Goal: Information Seeking & Learning: Learn about a topic

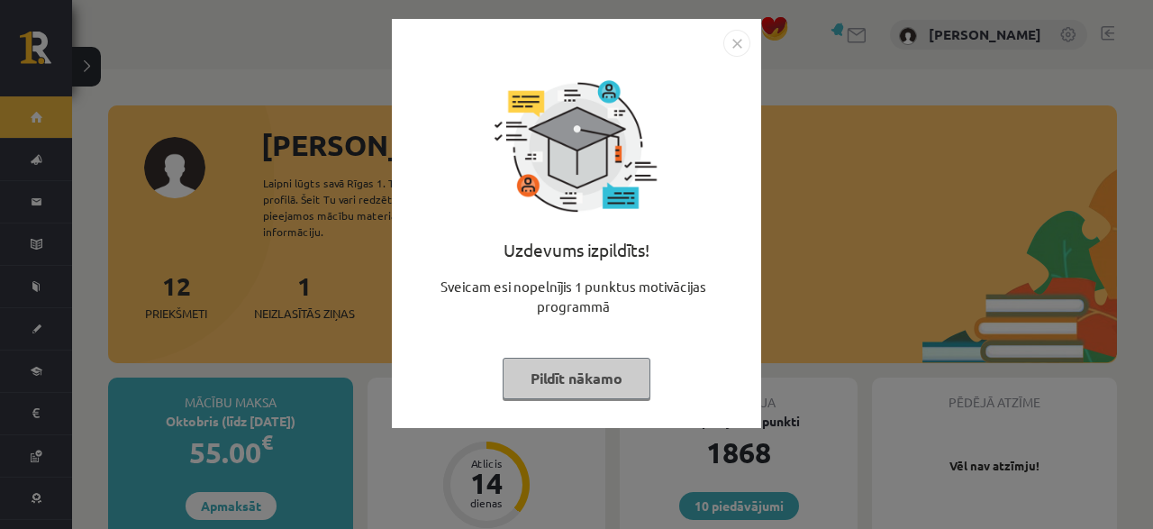
click at [617, 364] on button "Pildīt nākamo" at bounding box center [577, 378] width 148 height 41
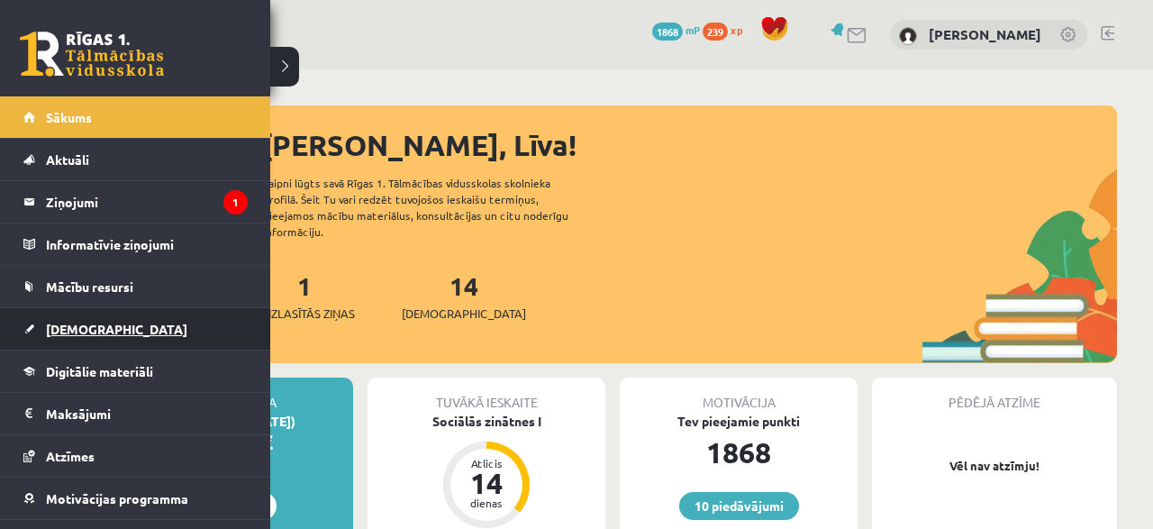
click at [77, 329] on span "[DEMOGRAPHIC_DATA]" at bounding box center [116, 329] width 141 height 16
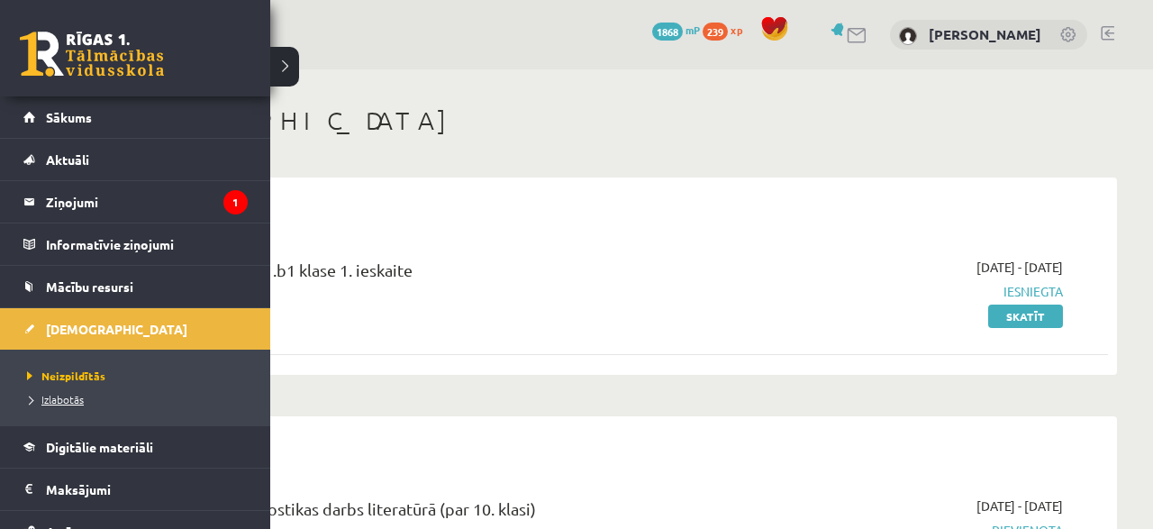
click at [59, 392] on span "Izlabotās" at bounding box center [53, 399] width 61 height 14
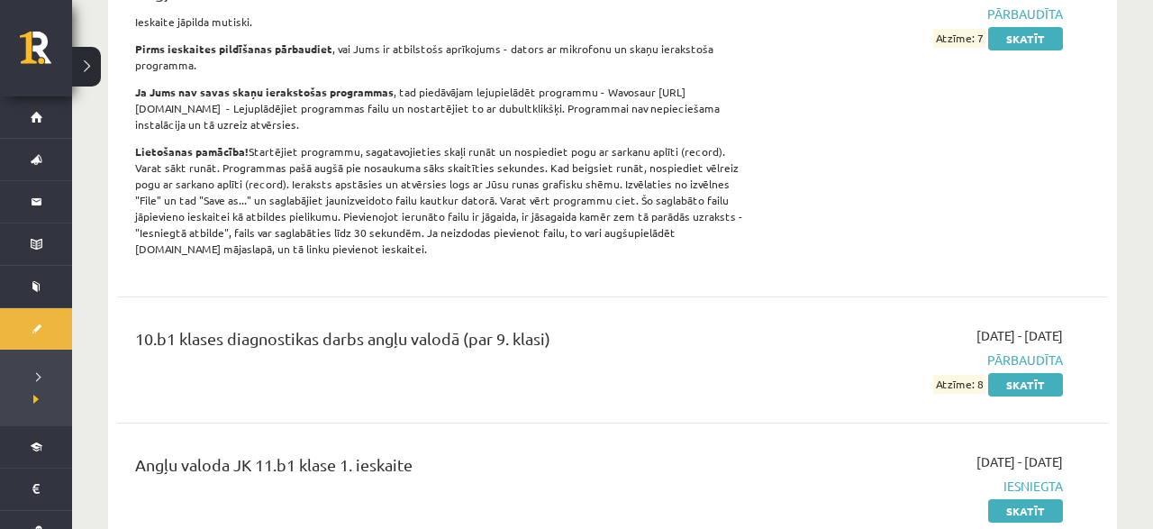
scroll to position [843, 0]
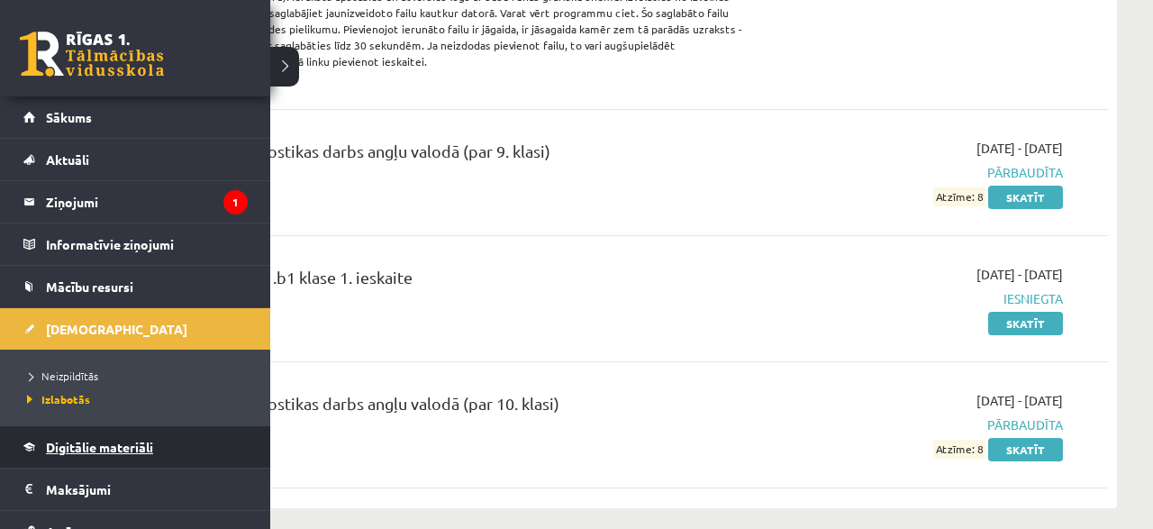
click at [56, 454] on link "Digitālie materiāli" at bounding box center [135, 446] width 224 height 41
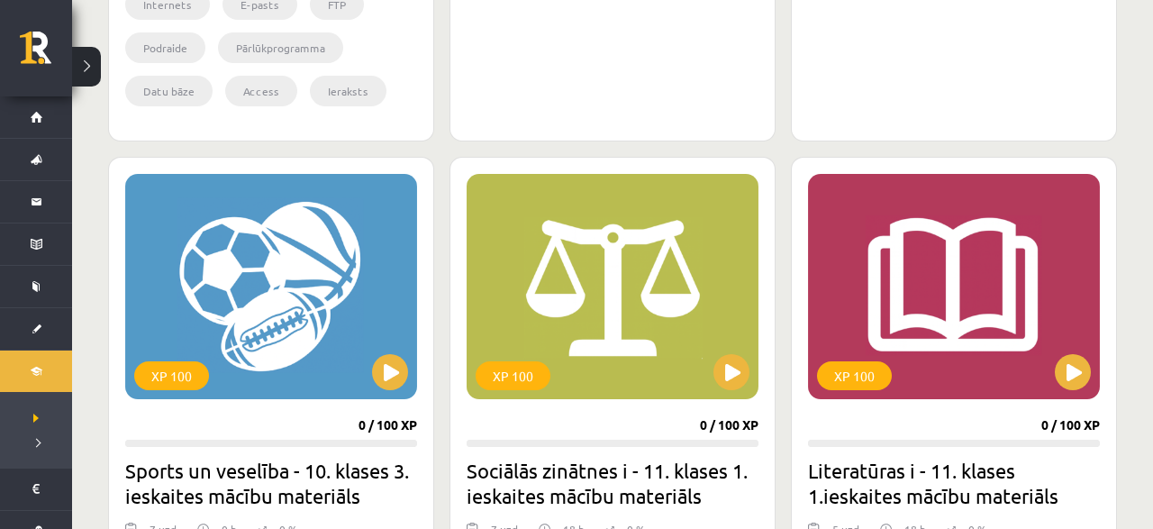
scroll to position [1592, 0]
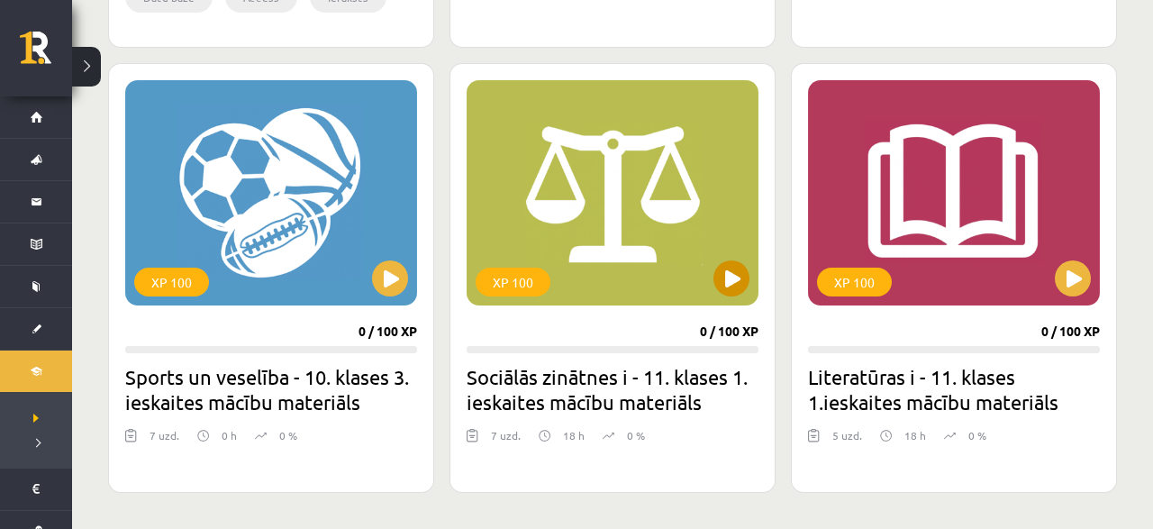
click at [745, 262] on div "XP 100" at bounding box center [613, 192] width 292 height 225
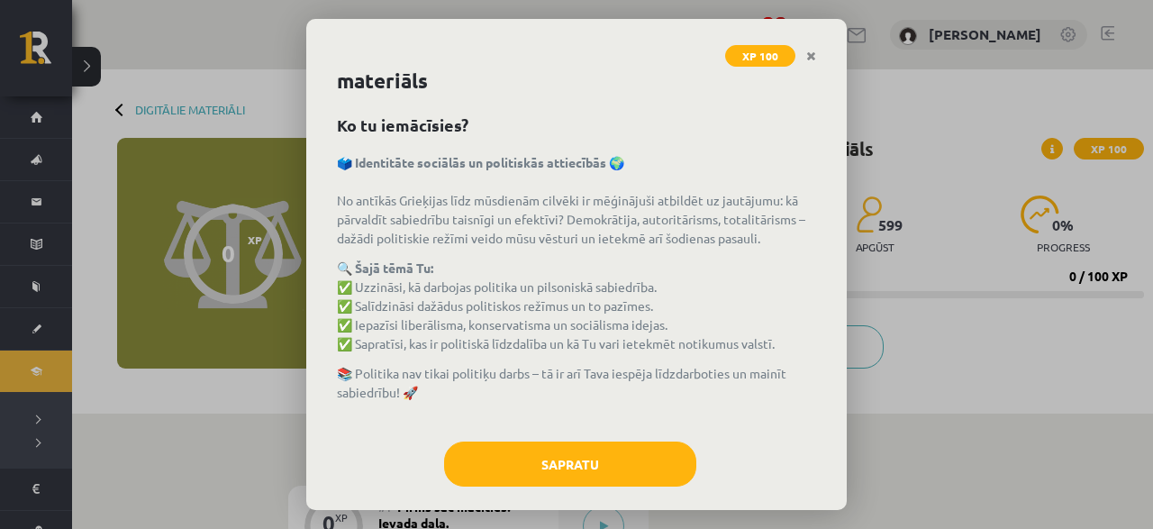
scroll to position [54, 0]
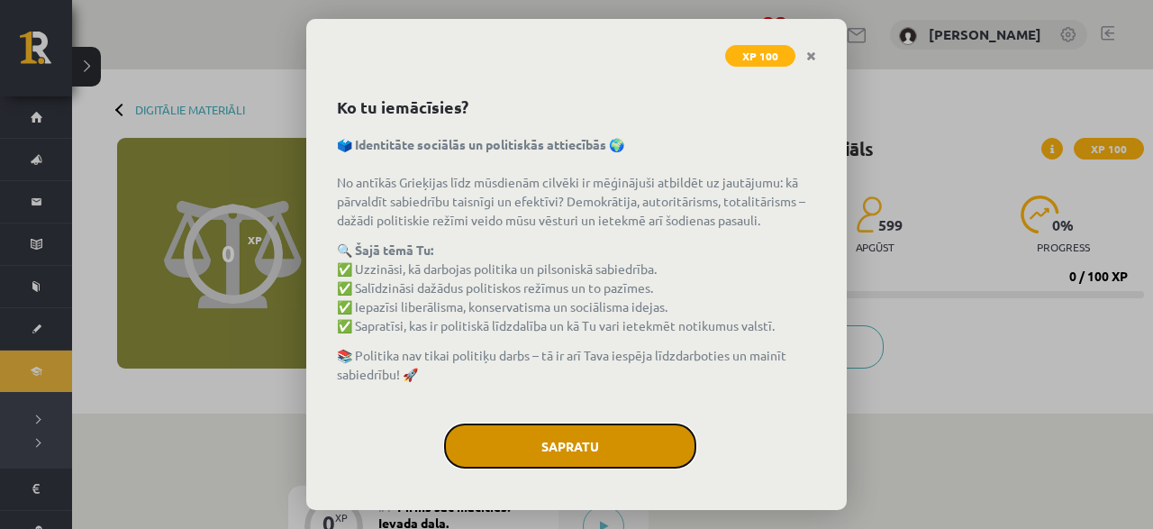
click at [506, 440] on button "Sapratu" at bounding box center [570, 445] width 252 height 45
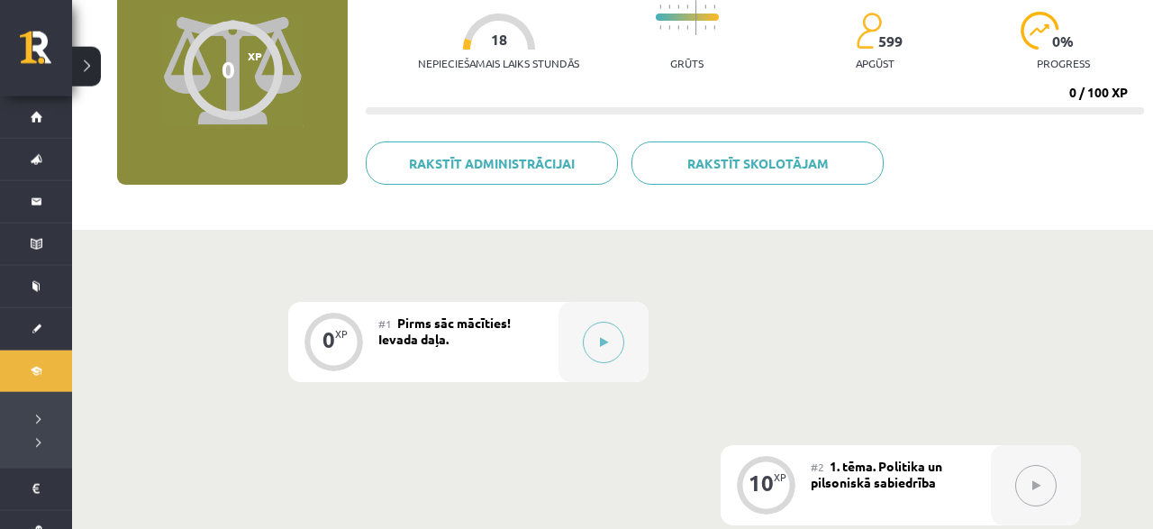
scroll to position [281, 0]
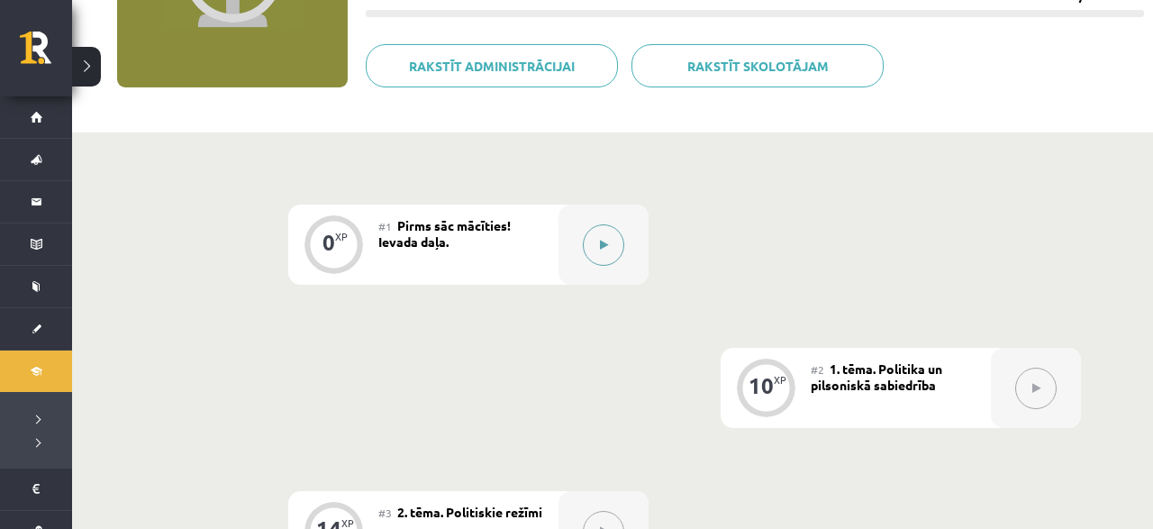
click at [595, 230] on button at bounding box center [603, 244] width 41 height 41
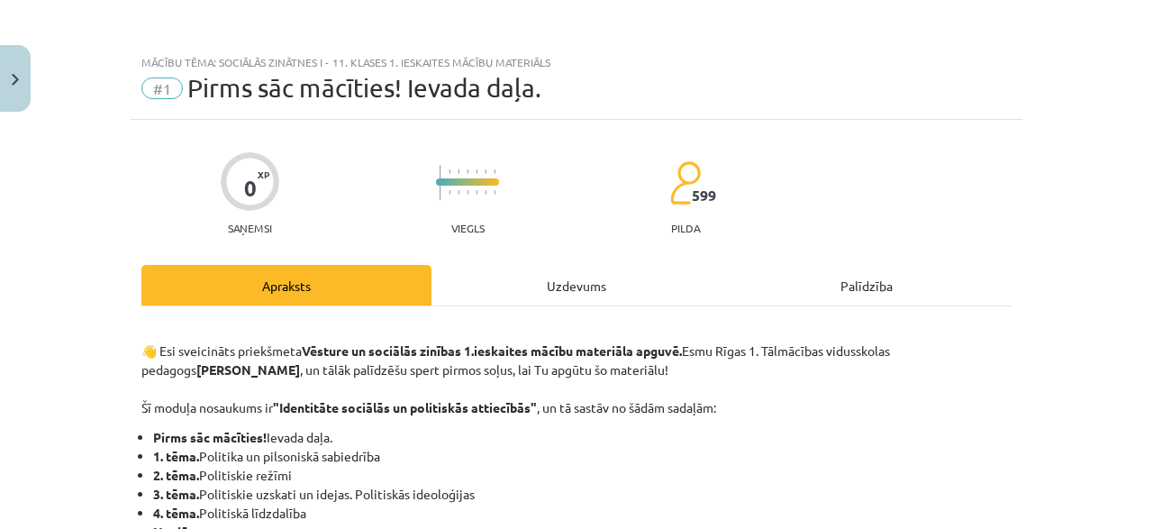
click at [545, 271] on div "Uzdevums" at bounding box center [576, 285] width 290 height 41
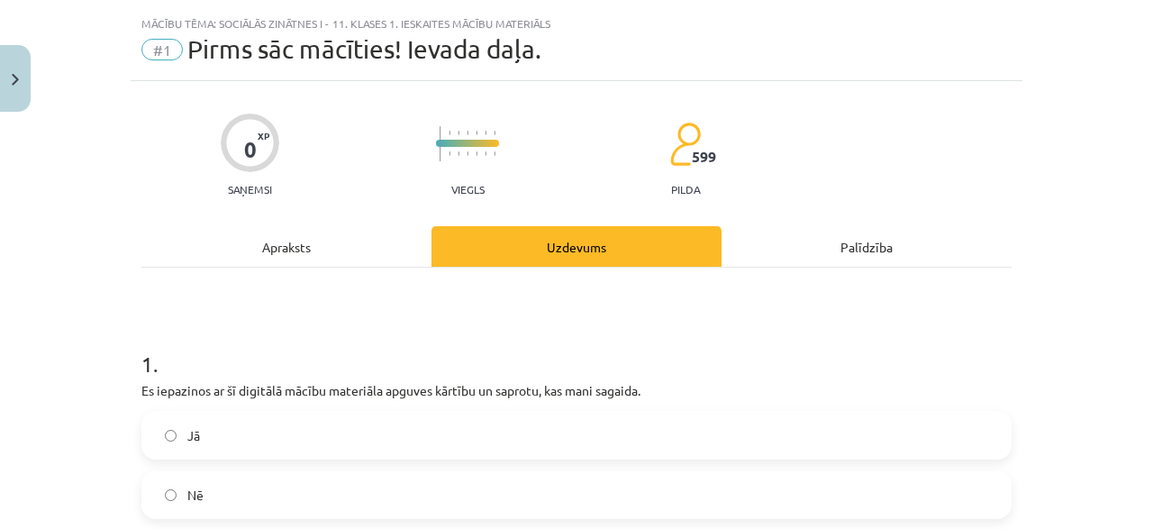
scroll to position [45, 0]
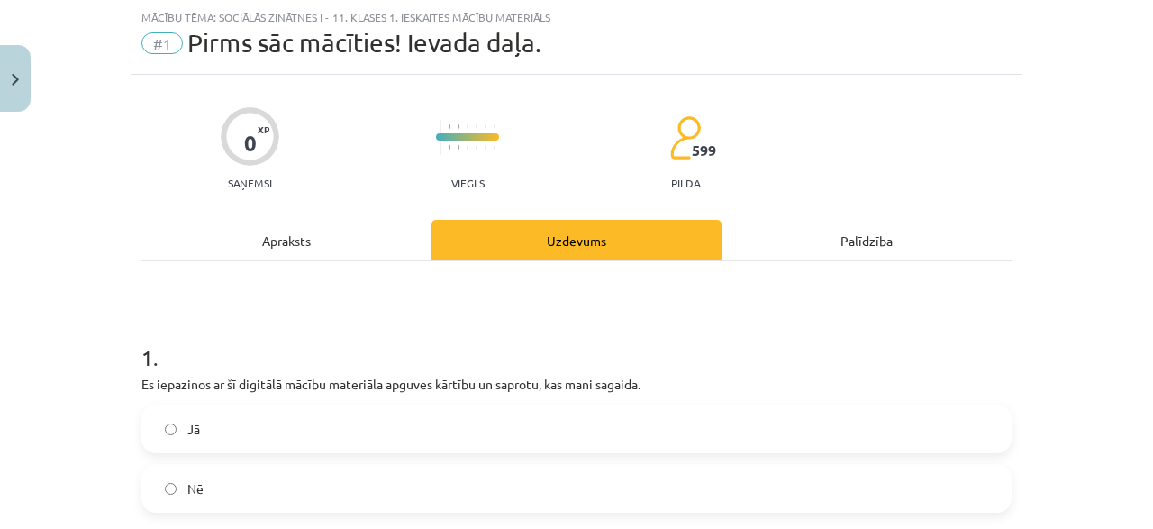
click at [293, 219] on div "0 XP Saņemsi Viegls 599 pilda Apraksts Uzdevums Palīdzība 1 . Es iepazinos ar š…" at bounding box center [577, 376] width 892 height 602
click at [292, 228] on div "Apraksts" at bounding box center [286, 240] width 290 height 41
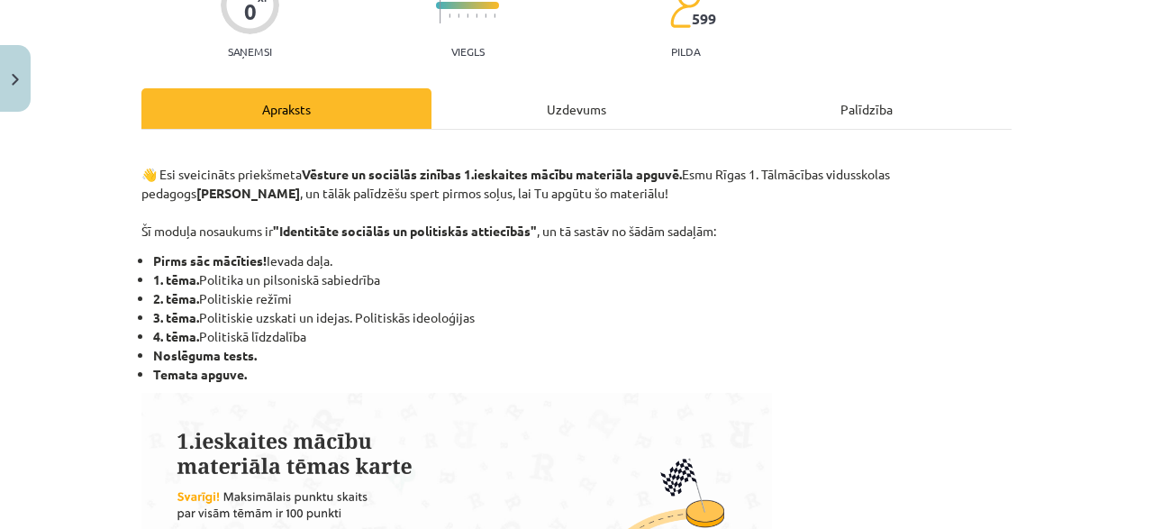
scroll to position [218, 0]
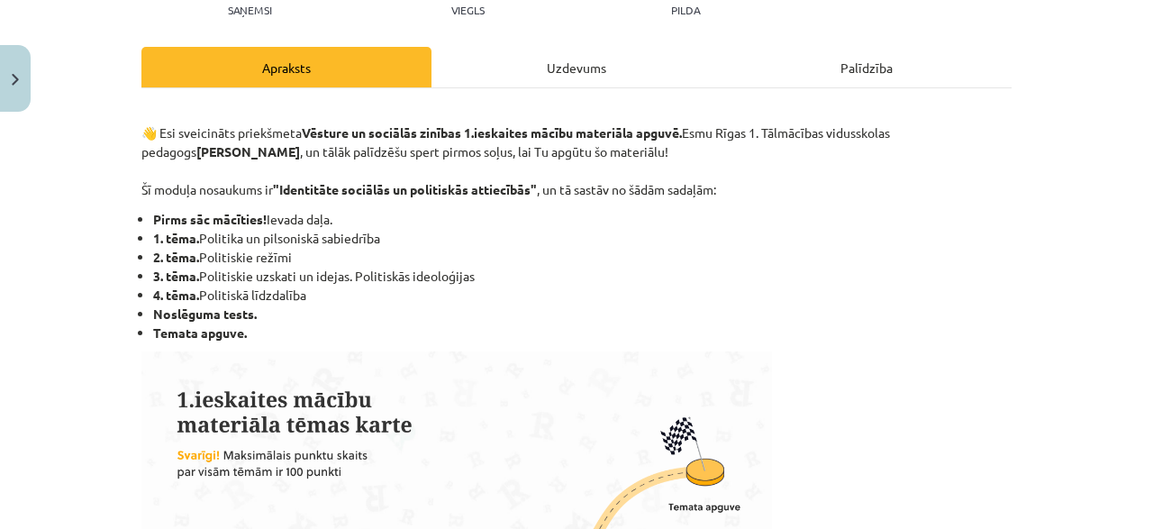
click at [503, 49] on div "Uzdevums" at bounding box center [576, 67] width 290 height 41
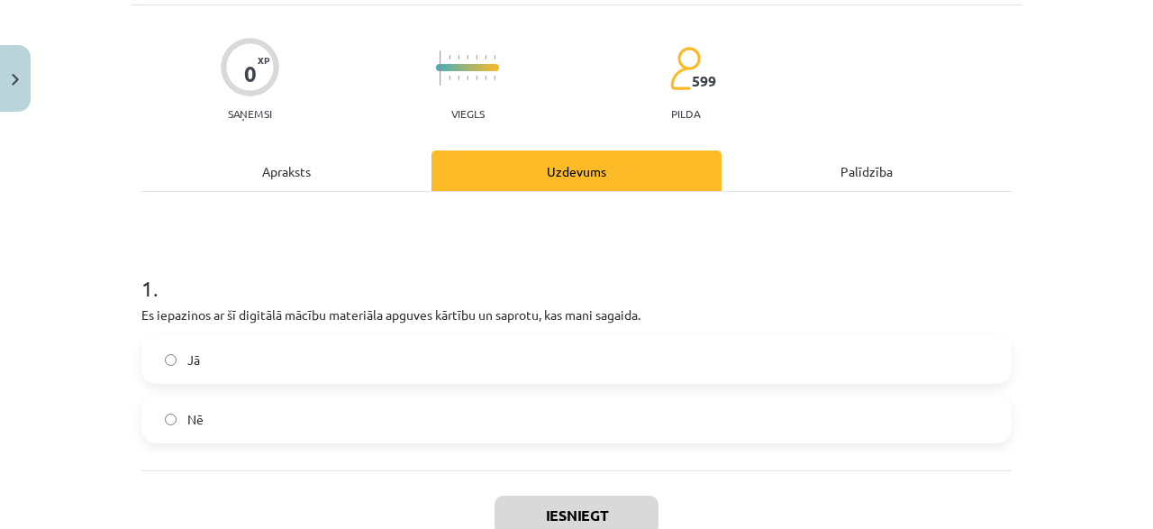
scroll to position [131, 0]
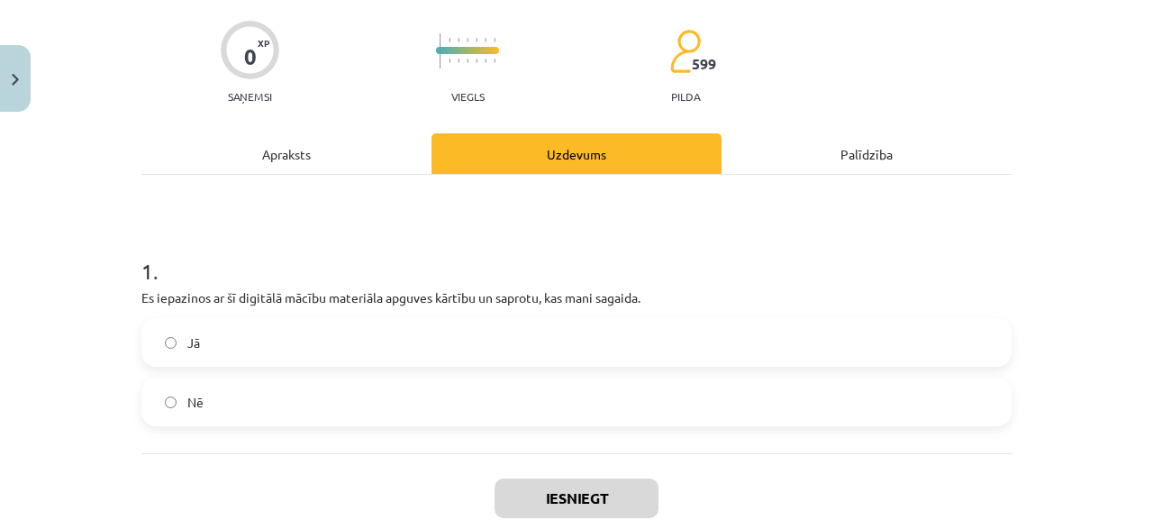
click at [224, 357] on label "Jā" at bounding box center [576, 342] width 866 height 45
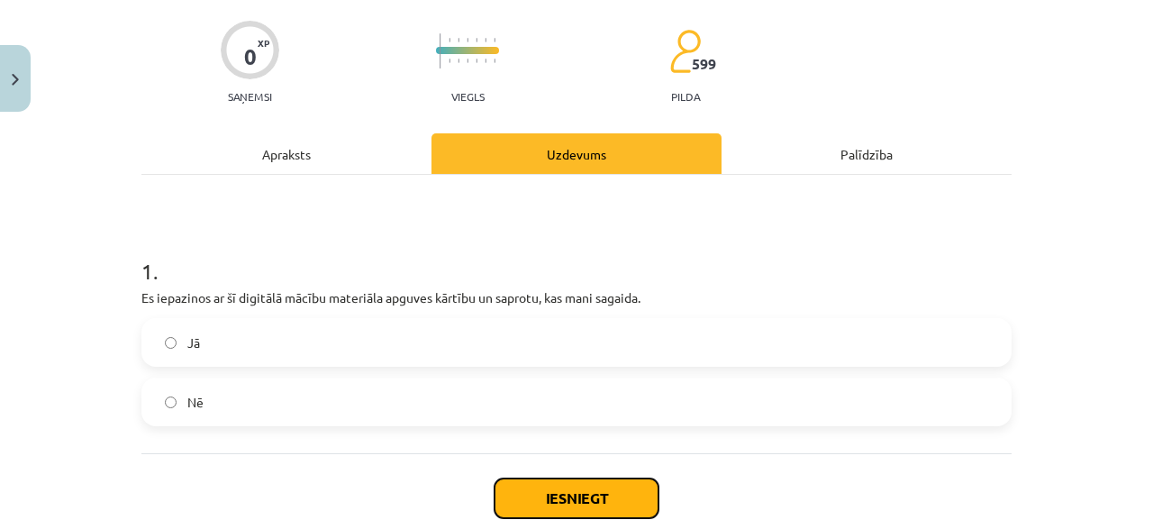
click at [518, 490] on button "Iesniegt" at bounding box center [576, 498] width 164 height 40
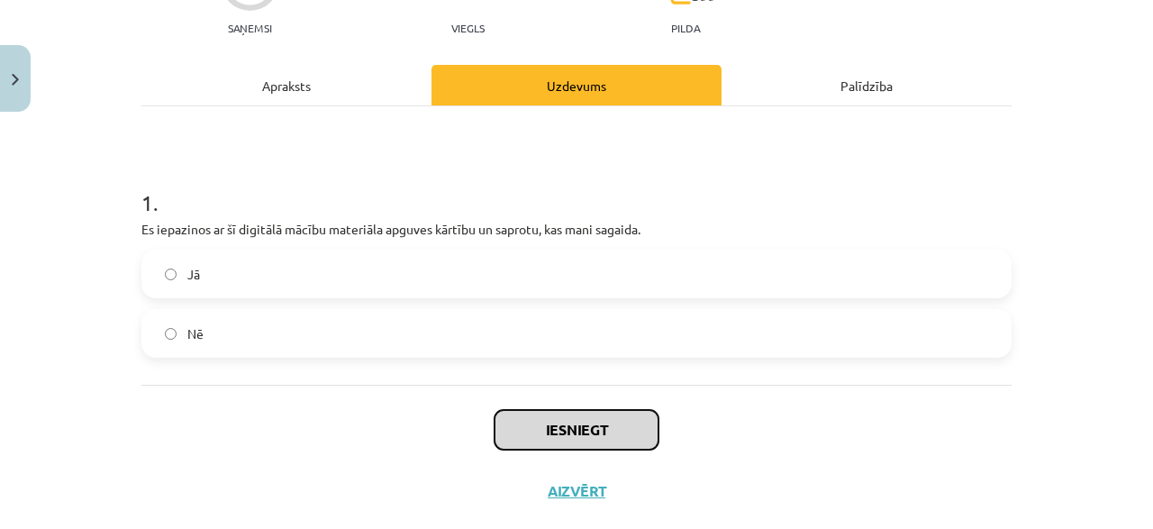
scroll to position [236, 0]
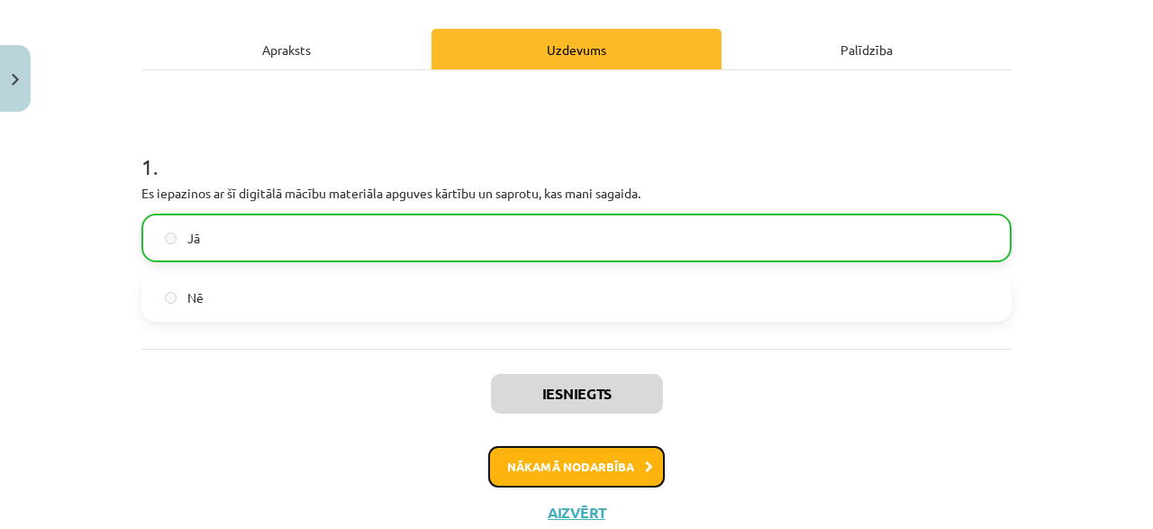
click at [612, 466] on button "Nākamā nodarbība" at bounding box center [576, 466] width 177 height 41
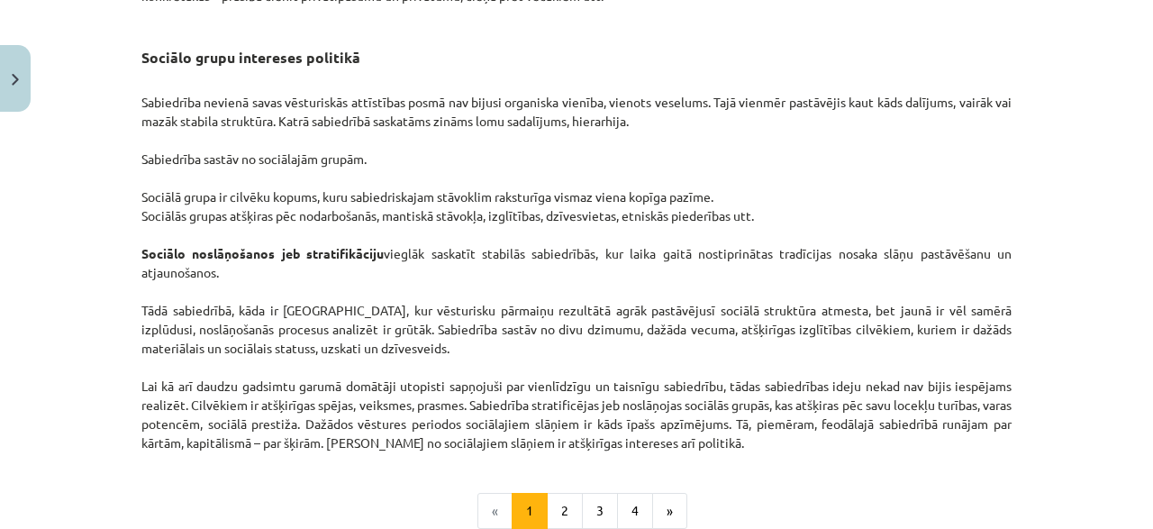
scroll to position [2947, 0]
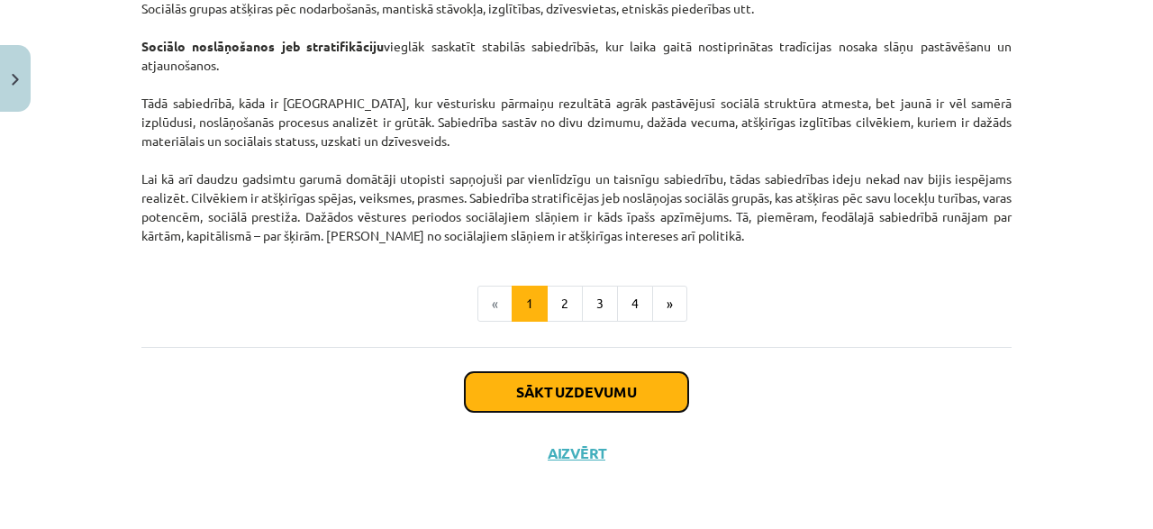
click at [521, 378] on button "Sākt uzdevumu" at bounding box center [576, 392] width 223 height 40
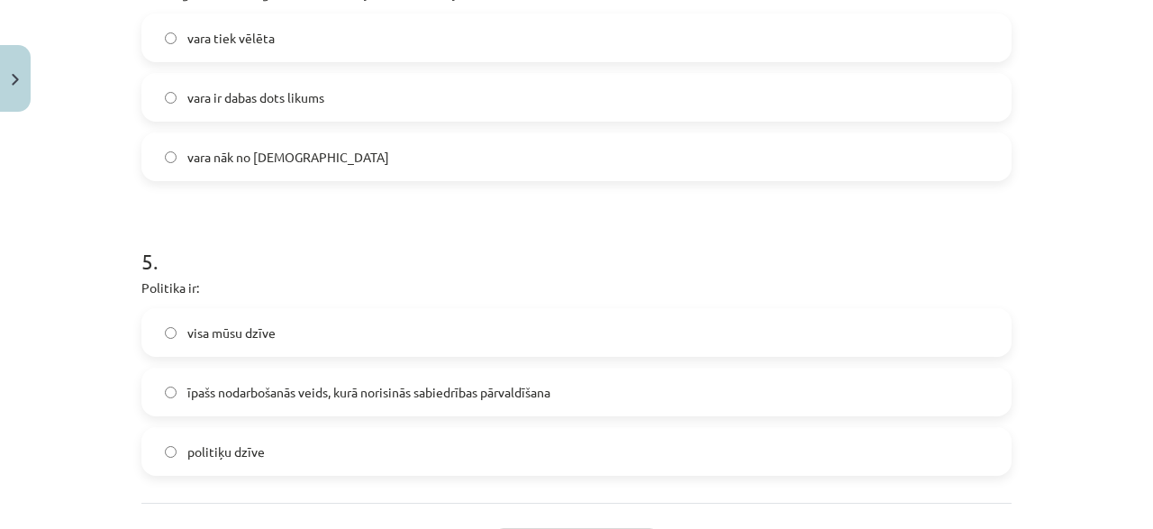
scroll to position [1387, 0]
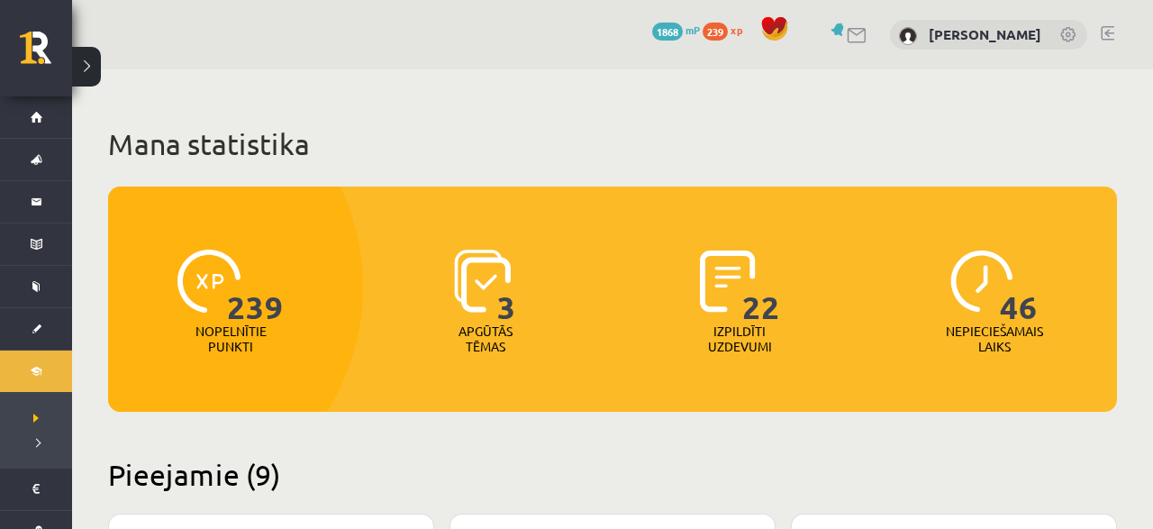
scroll to position [1592, 0]
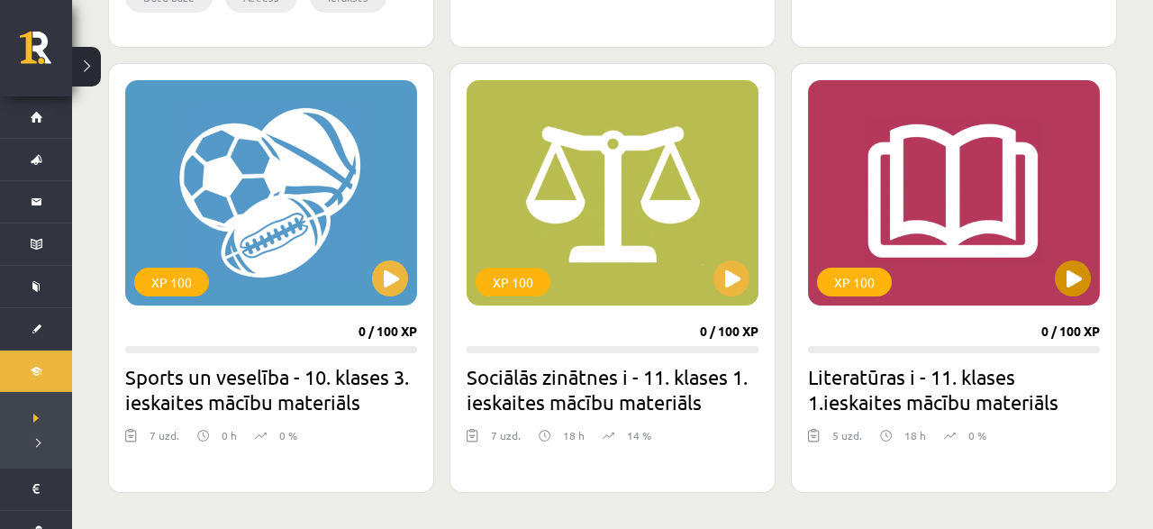
click at [1094, 275] on div "XP 100" at bounding box center [954, 192] width 292 height 225
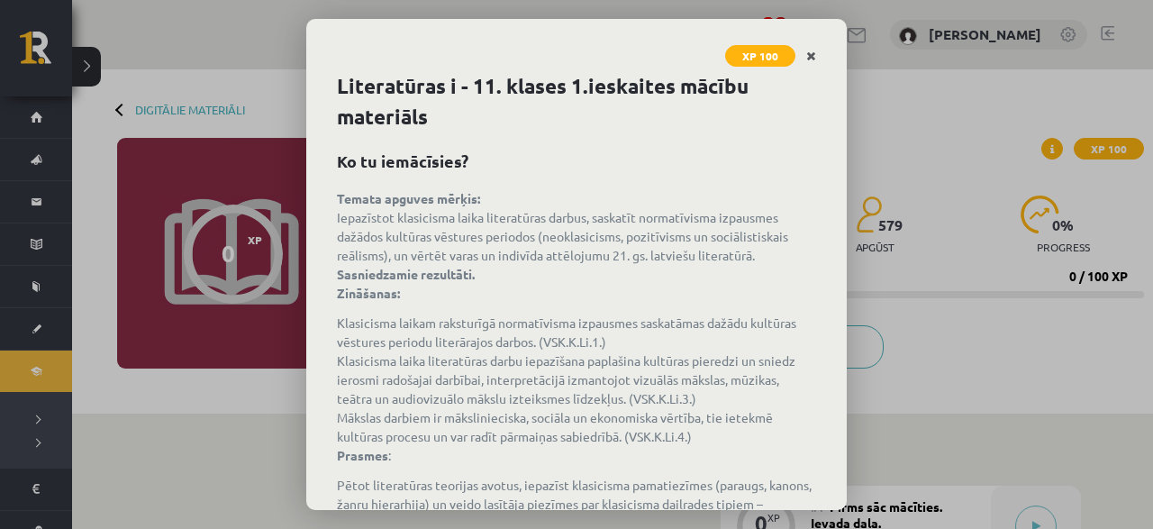
click at [815, 64] on link "Close" at bounding box center [811, 56] width 32 height 35
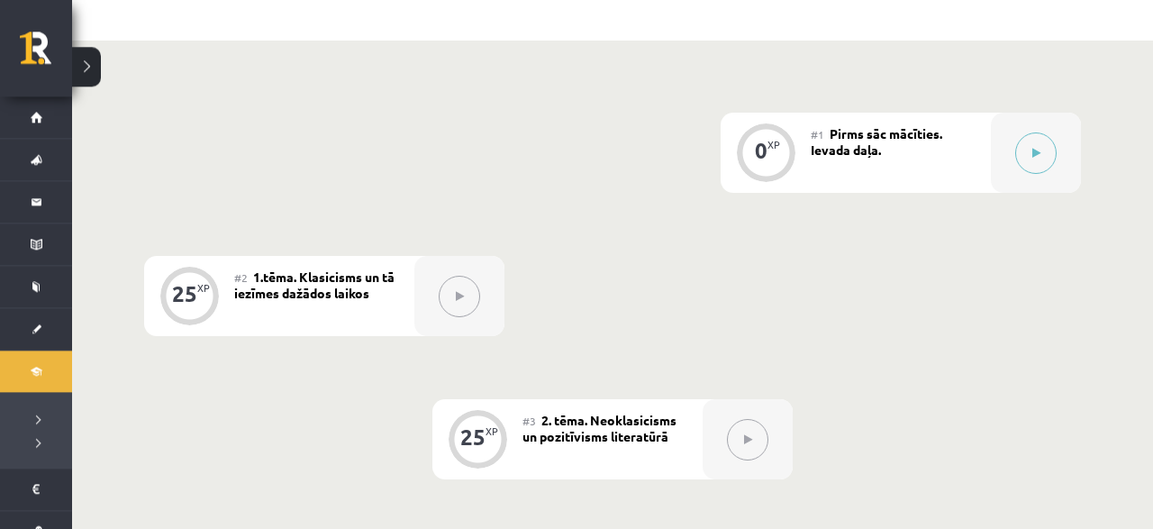
scroll to position [362, 0]
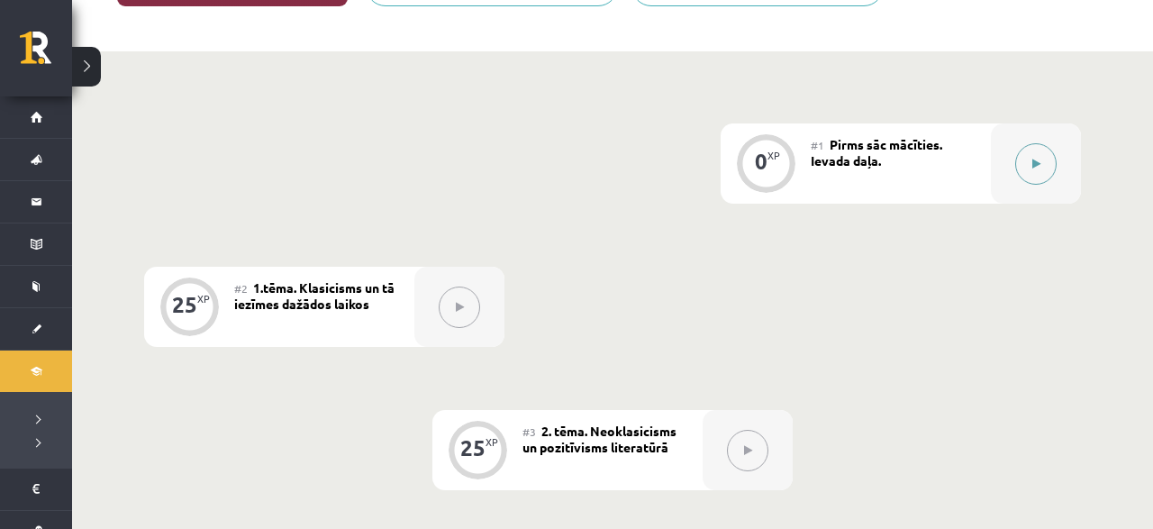
click at [992, 150] on div at bounding box center [1036, 163] width 90 height 80
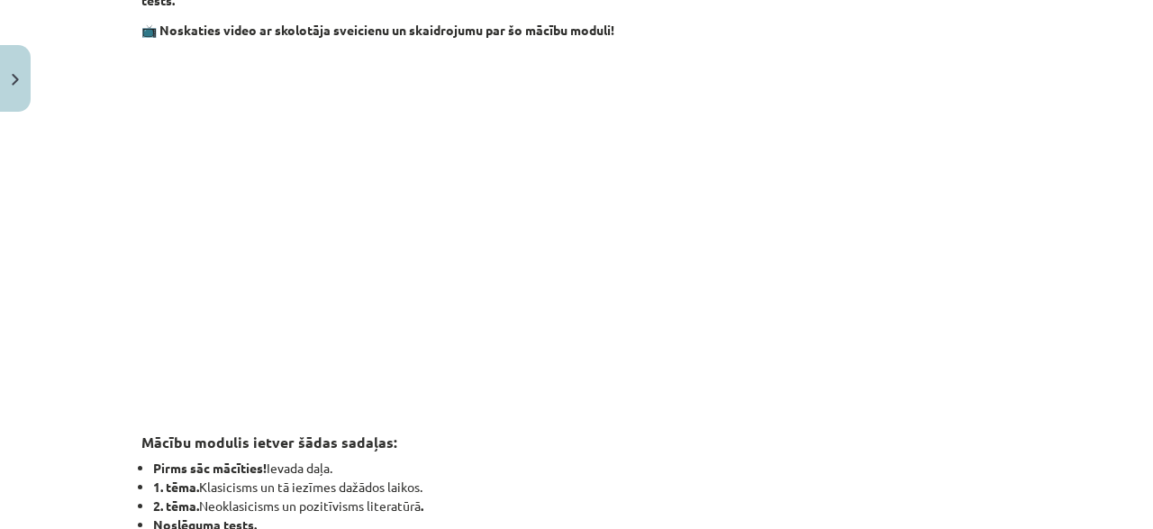
scroll to position [432, 0]
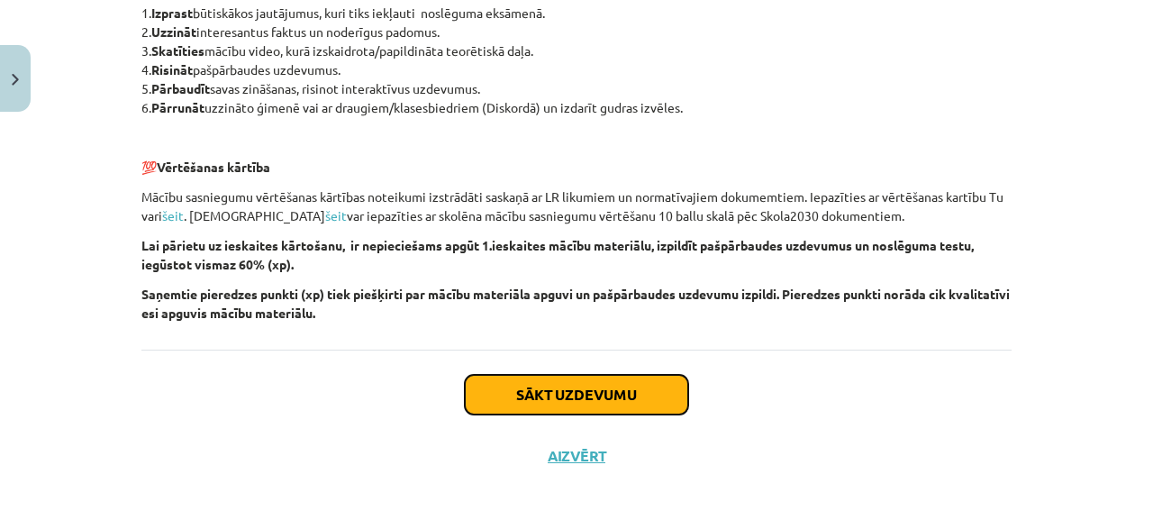
click at [551, 385] on button "Sākt uzdevumu" at bounding box center [576, 395] width 223 height 40
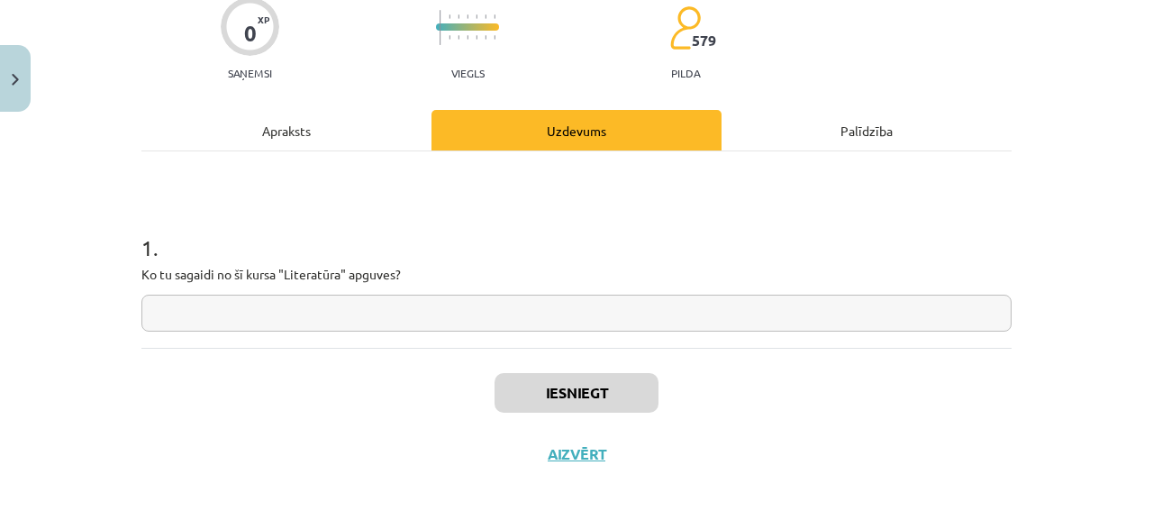
click at [325, 138] on div "Apraksts" at bounding box center [286, 130] width 290 height 41
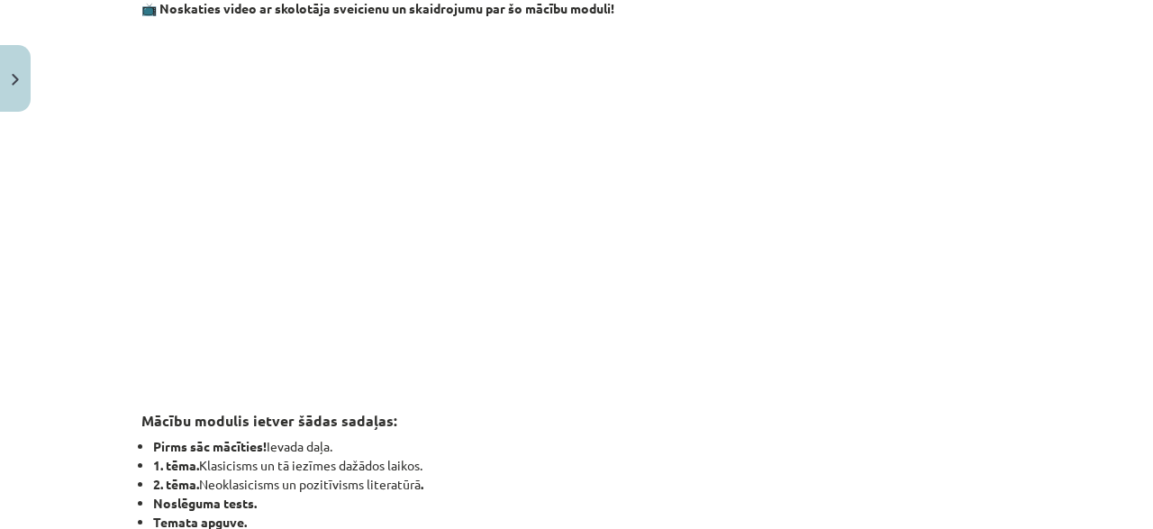
scroll to position [477, 0]
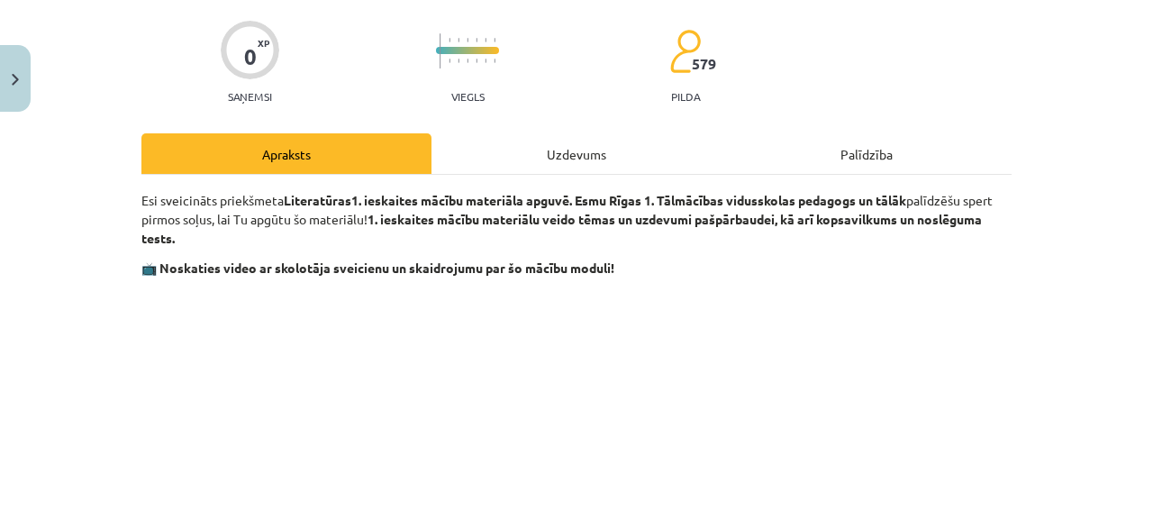
click at [448, 149] on div "Uzdevums" at bounding box center [576, 153] width 290 height 41
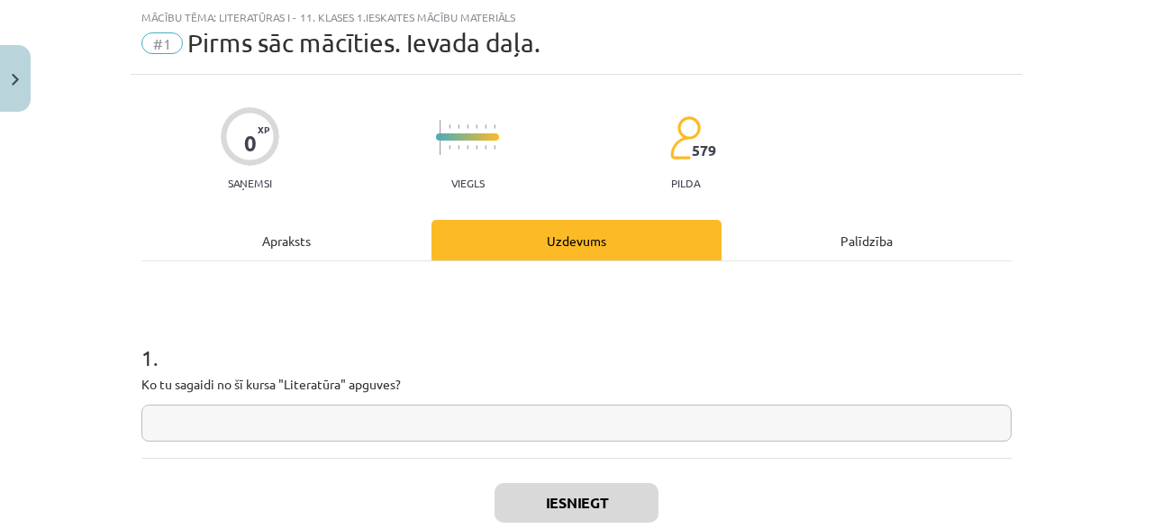
scroll to position [45, 0]
click at [239, 417] on input "text" at bounding box center [576, 422] width 870 height 37
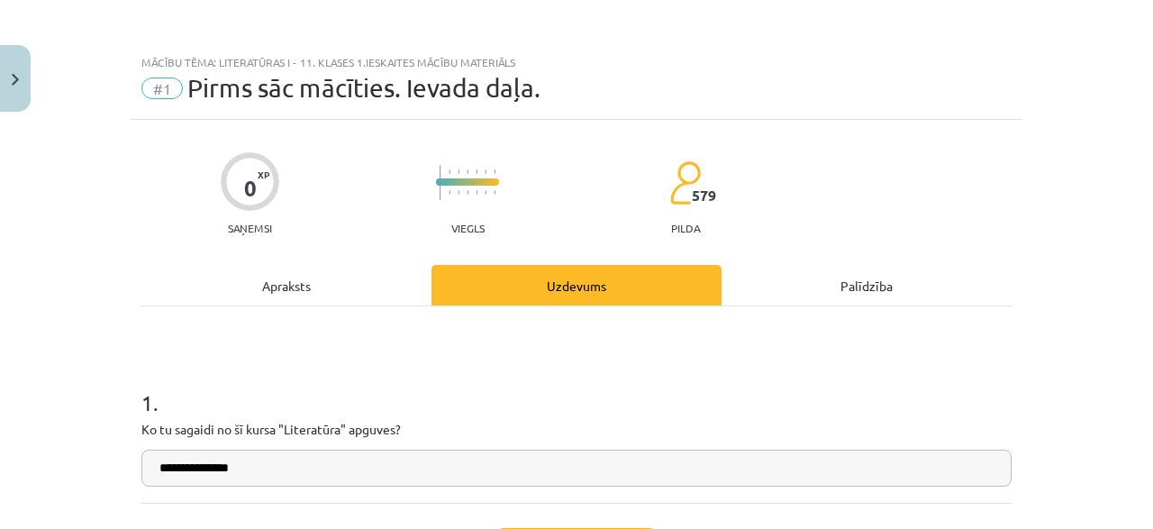
scroll to position [155, 0]
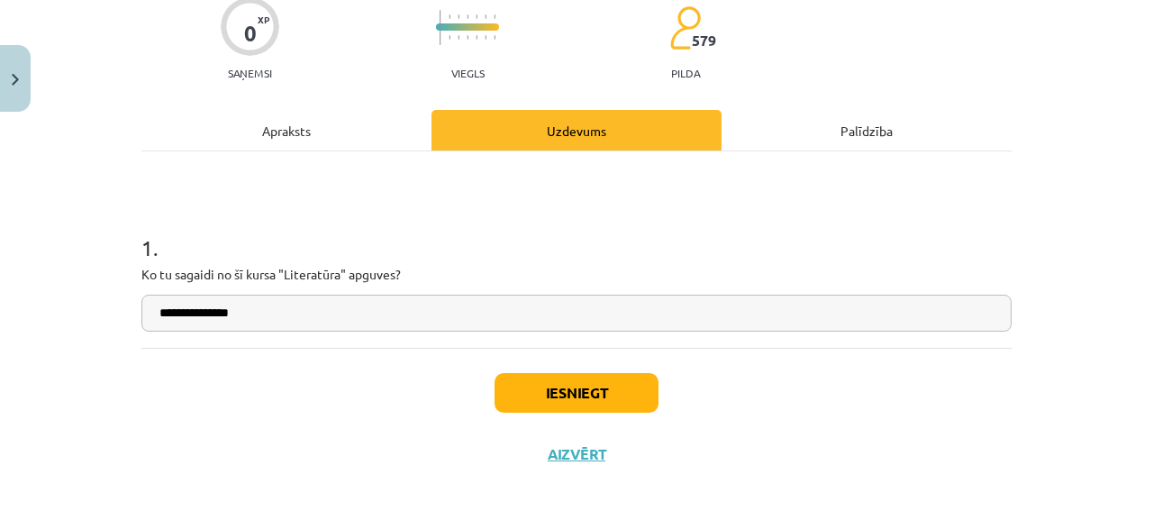
type input "**********"
click at [581, 388] on button "Iesniegt" at bounding box center [576, 393] width 164 height 40
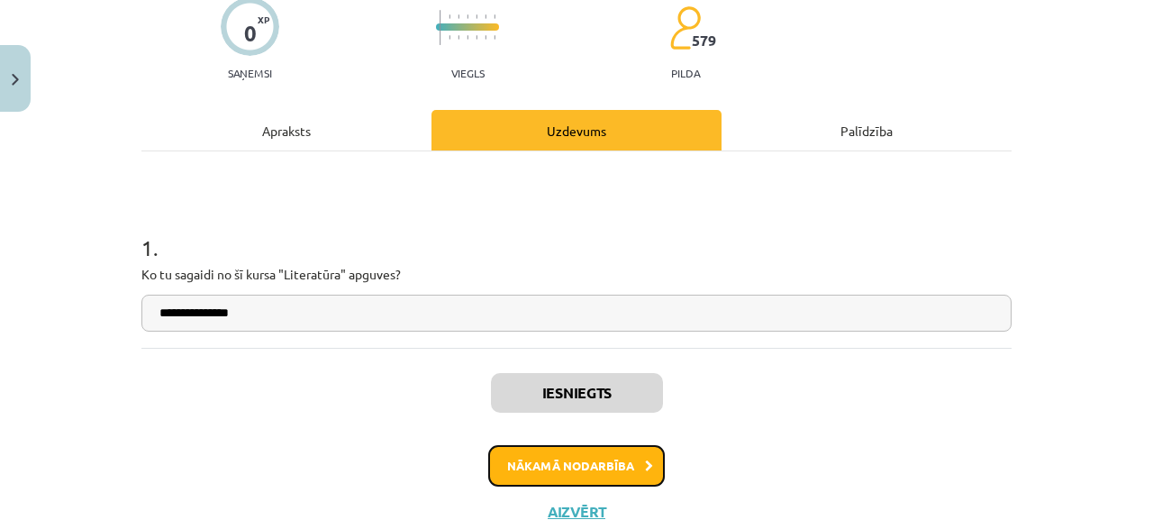
click at [597, 471] on button "Nākamā nodarbība" at bounding box center [576, 465] width 177 height 41
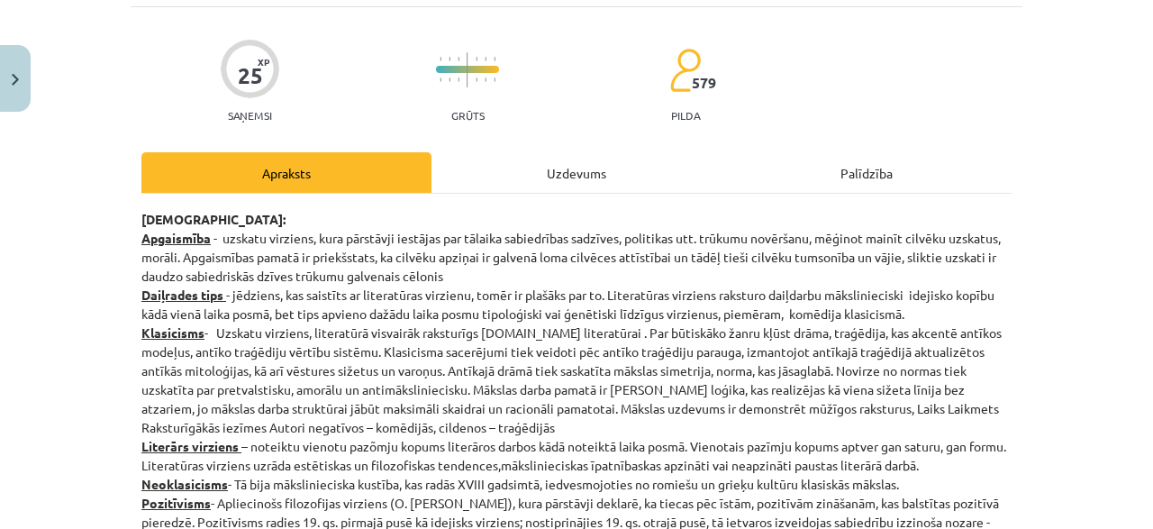
scroll to position [218, 0]
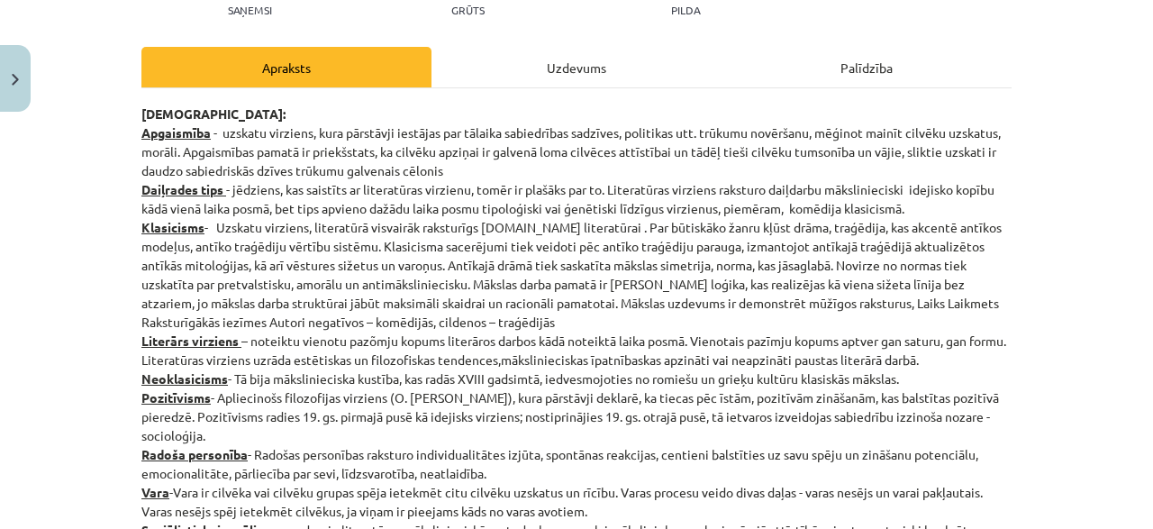
click at [575, 55] on div "Uzdevums" at bounding box center [576, 67] width 290 height 41
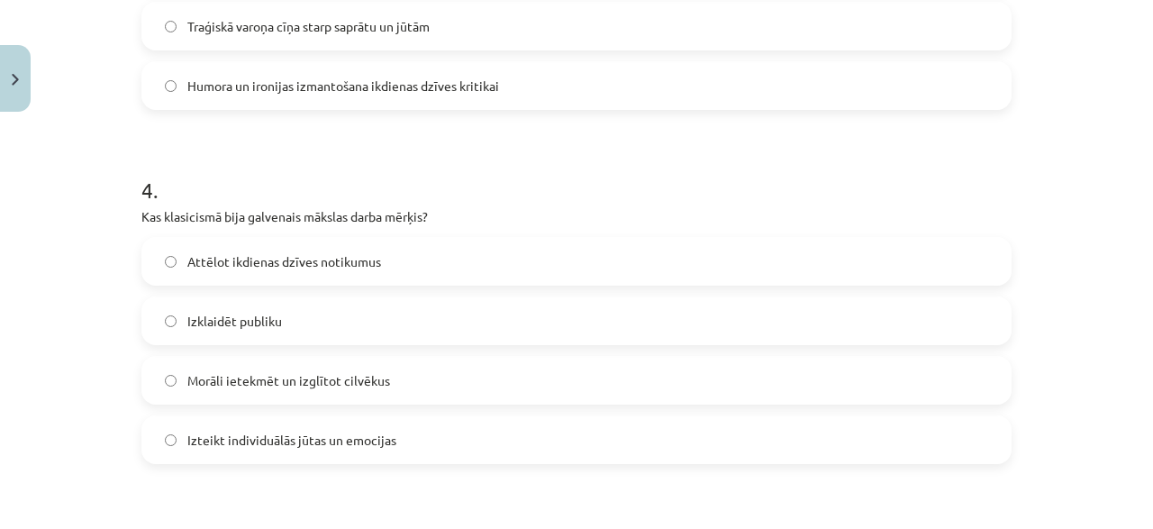
scroll to position [1252, 0]
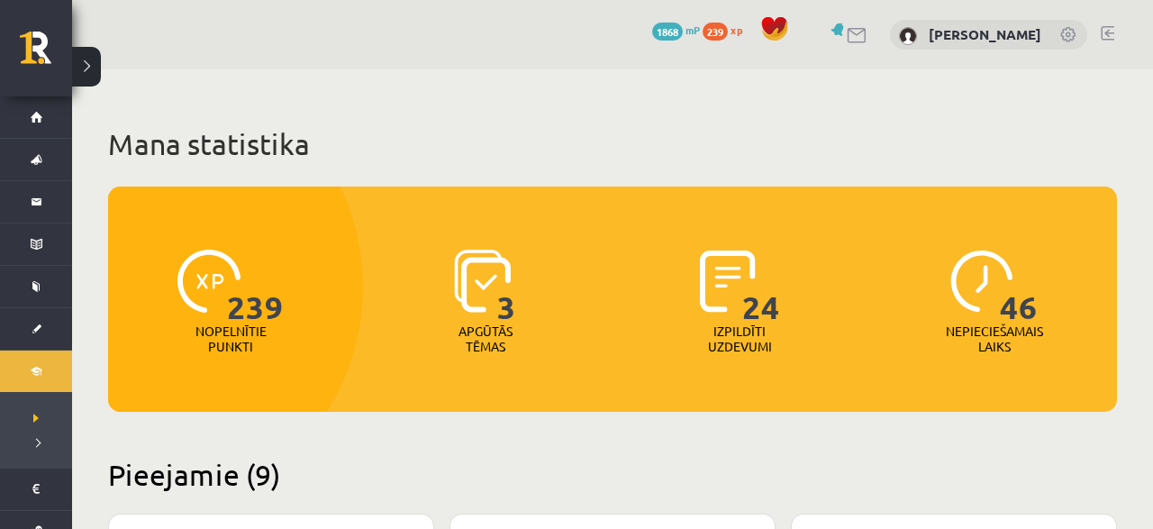
scroll to position [1592, 0]
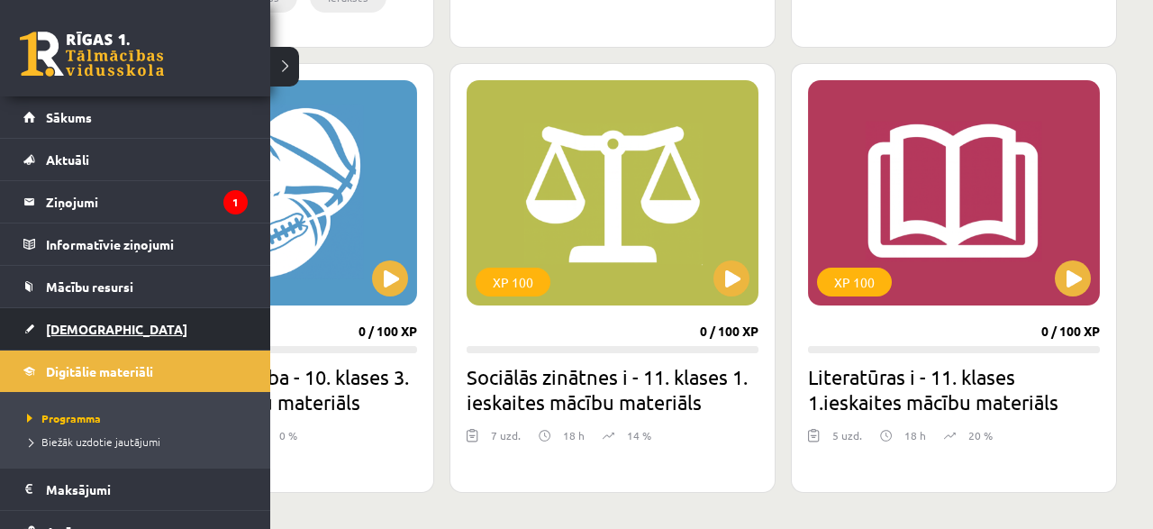
click at [35, 338] on link "[DEMOGRAPHIC_DATA]" at bounding box center [135, 328] width 224 height 41
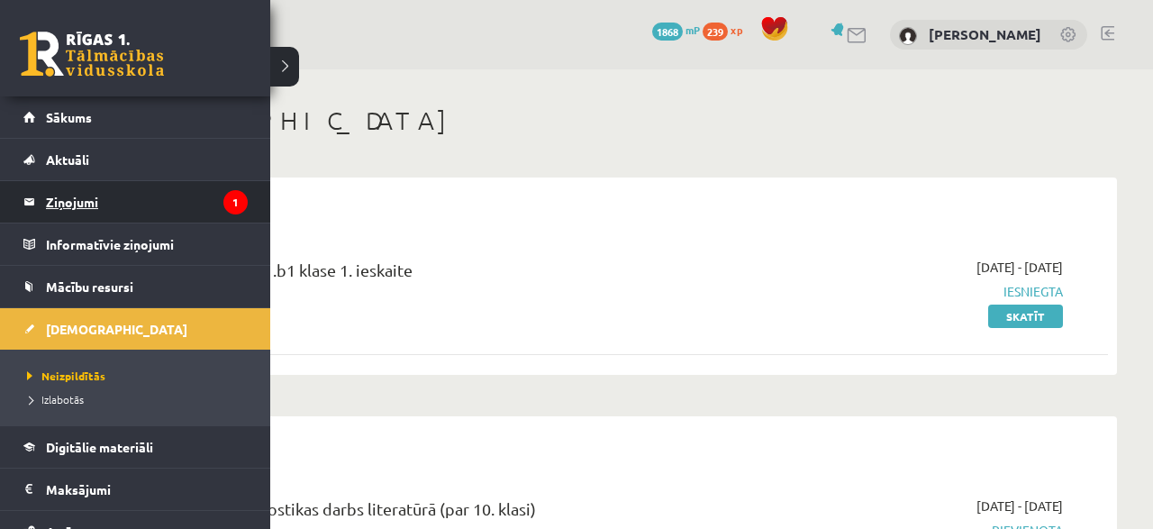
click at [68, 202] on legend "Ziņojumi 1" at bounding box center [147, 201] width 202 height 41
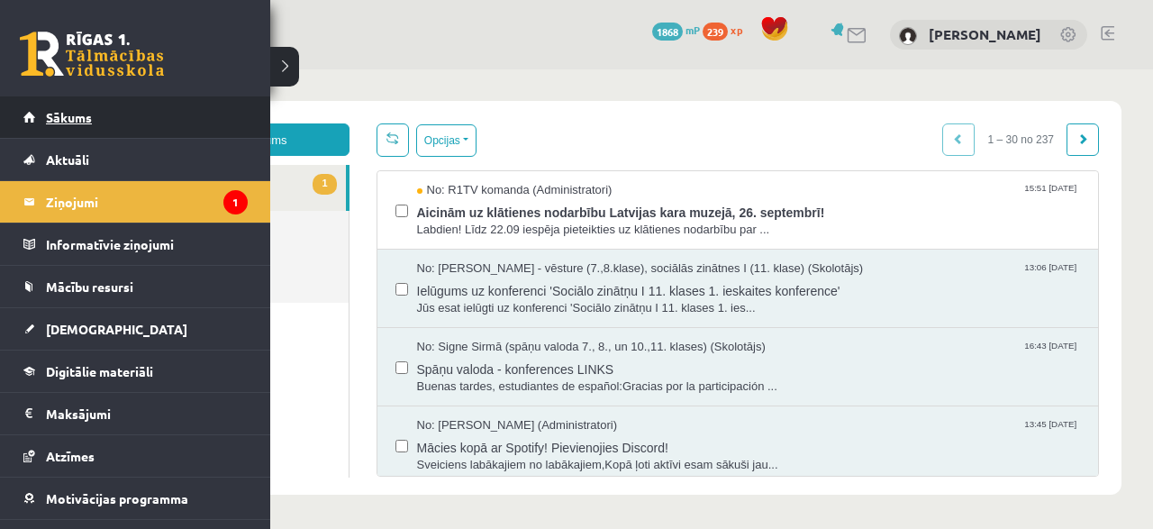
click at [56, 105] on link "Sākums" at bounding box center [135, 116] width 224 height 41
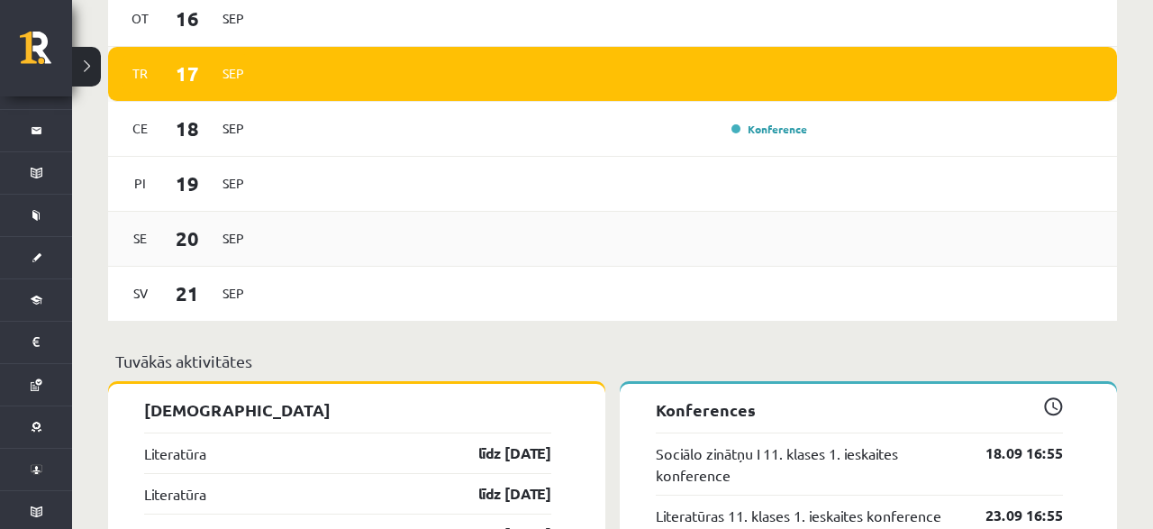
scroll to position [1218, 0]
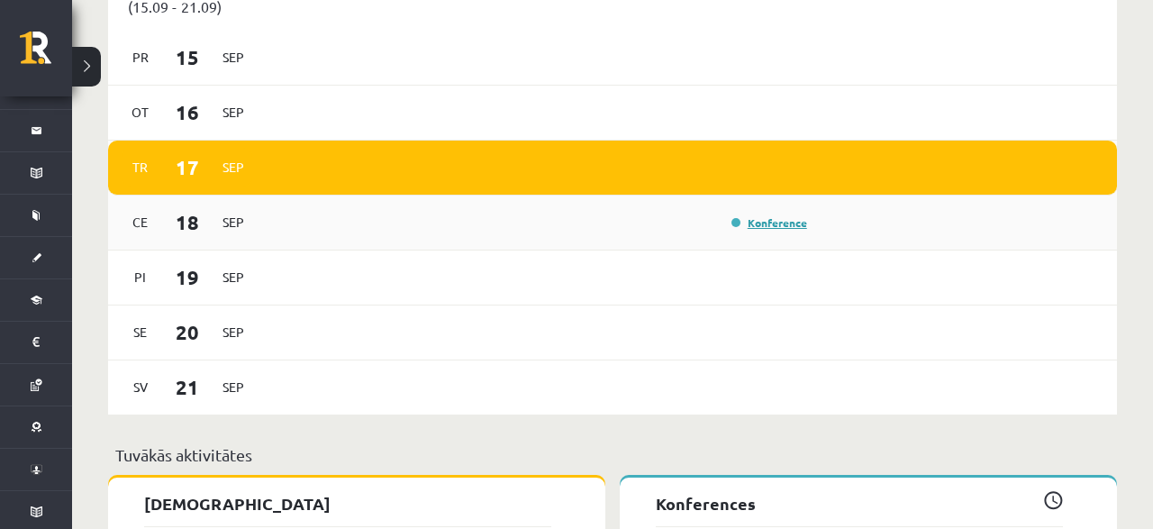
click at [749, 215] on link "Konference" at bounding box center [769, 222] width 76 height 14
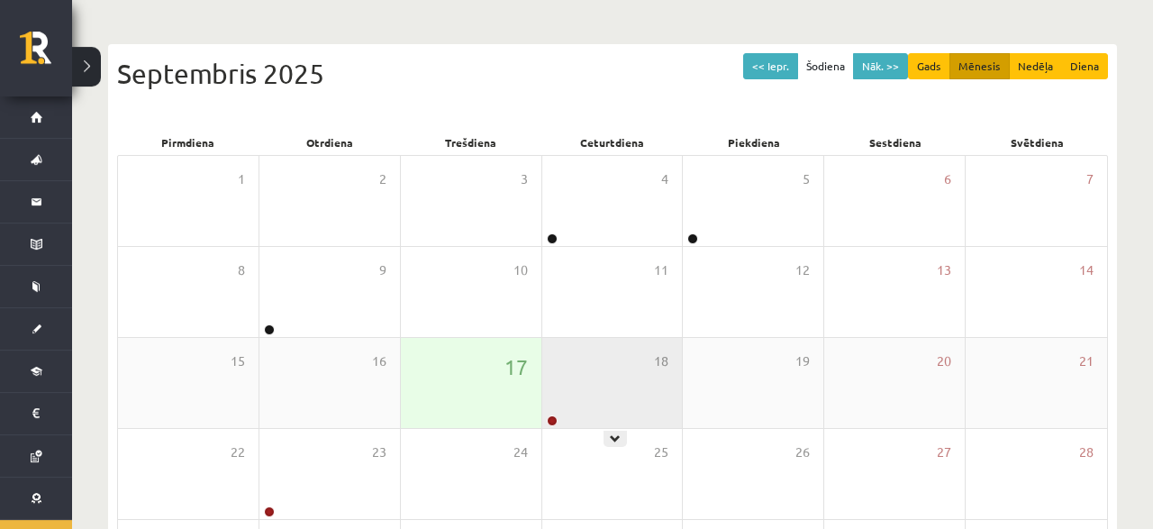
scroll to position [187, 0]
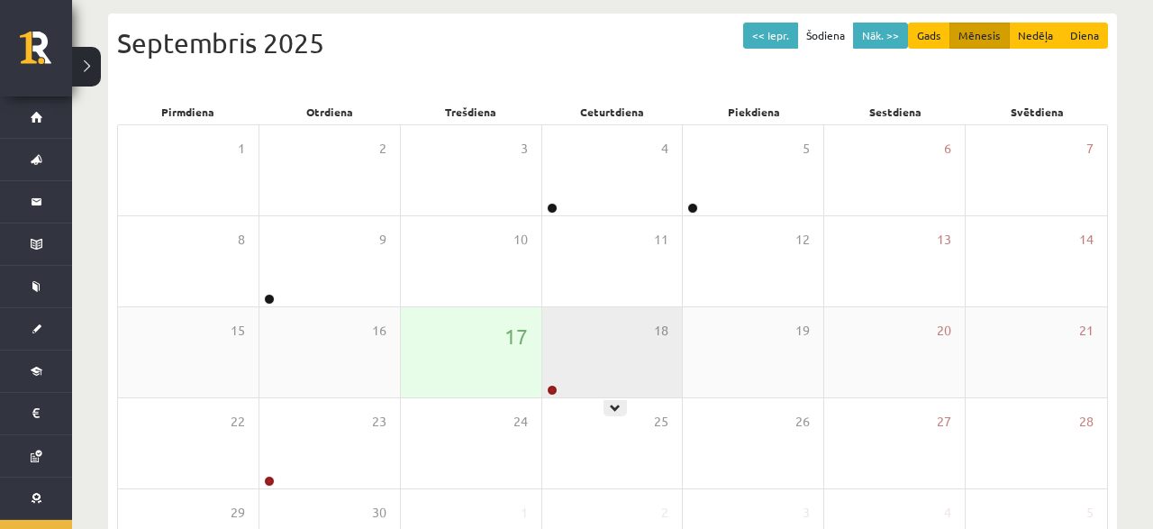
click at [553, 356] on div "18" at bounding box center [612, 352] width 141 height 90
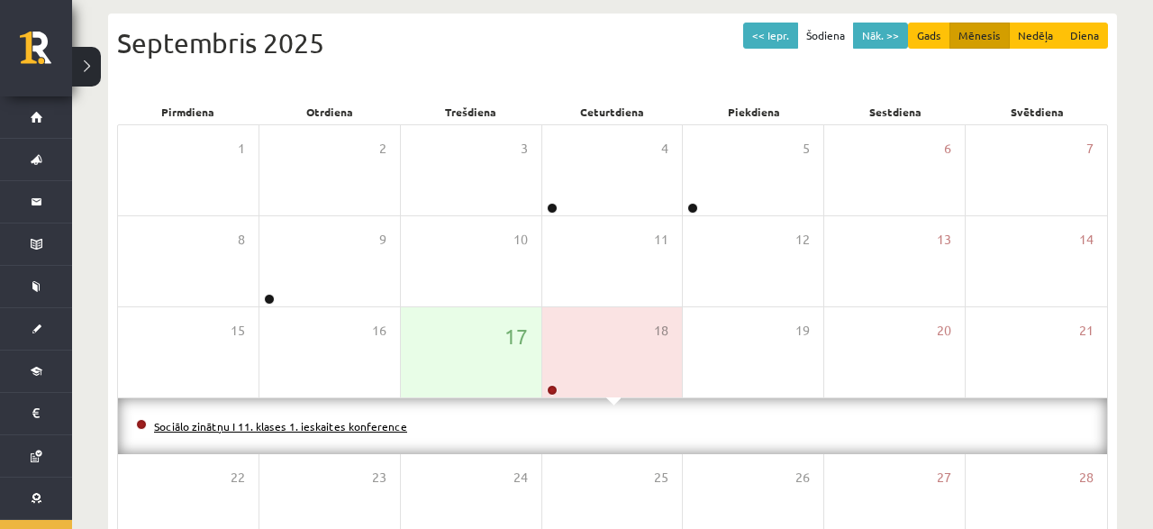
click at [371, 421] on link "Sociālo zinātņu I 11. klases 1. ieskaites konference" at bounding box center [280, 426] width 253 height 14
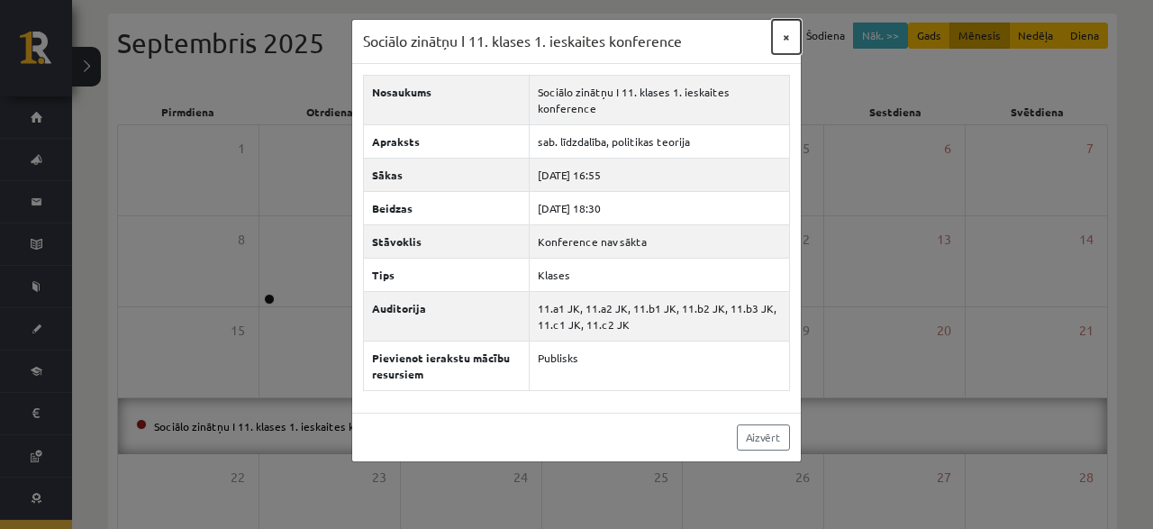
click at [778, 36] on button "×" at bounding box center [786, 37] width 29 height 34
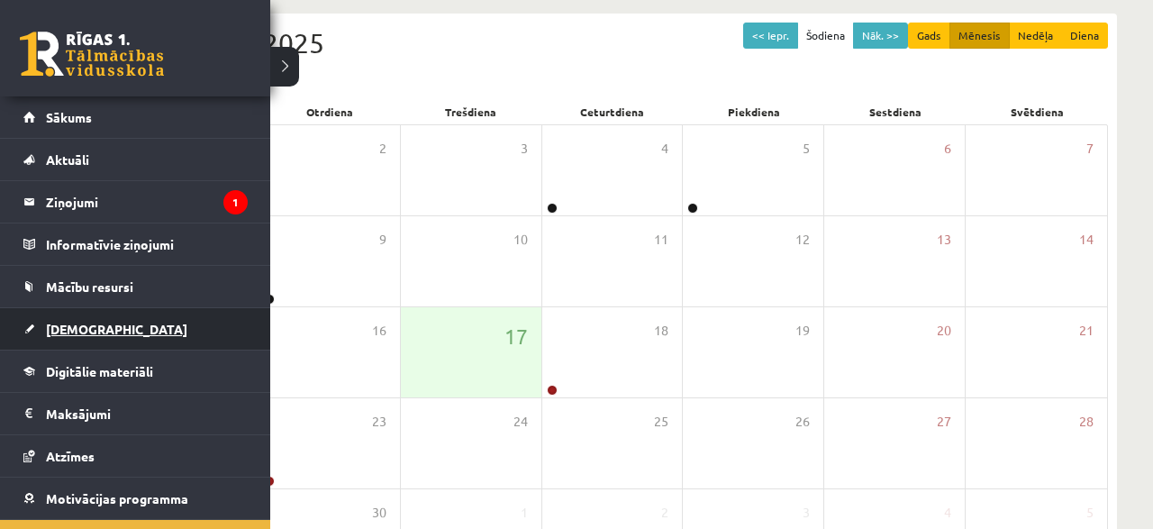
click at [59, 333] on span "[DEMOGRAPHIC_DATA]" at bounding box center [116, 329] width 141 height 16
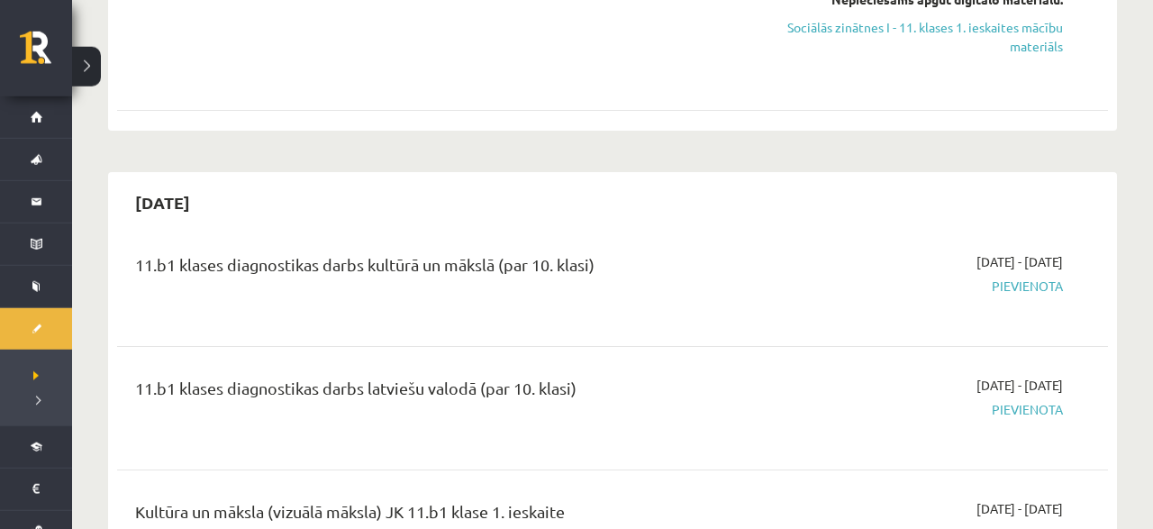
scroll to position [1311, 0]
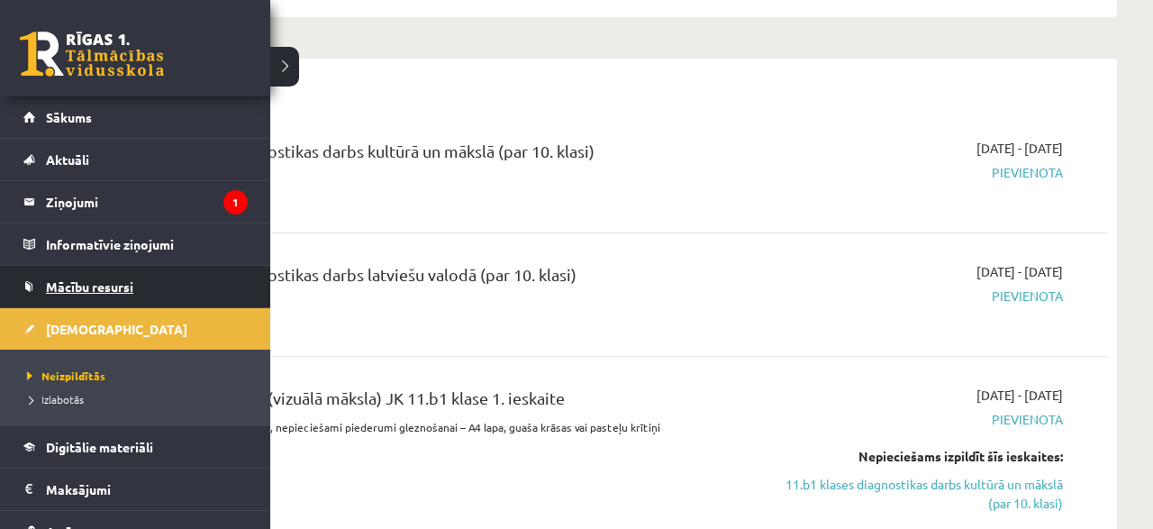
click at [54, 275] on link "Mācību resursi" at bounding box center [135, 286] width 224 height 41
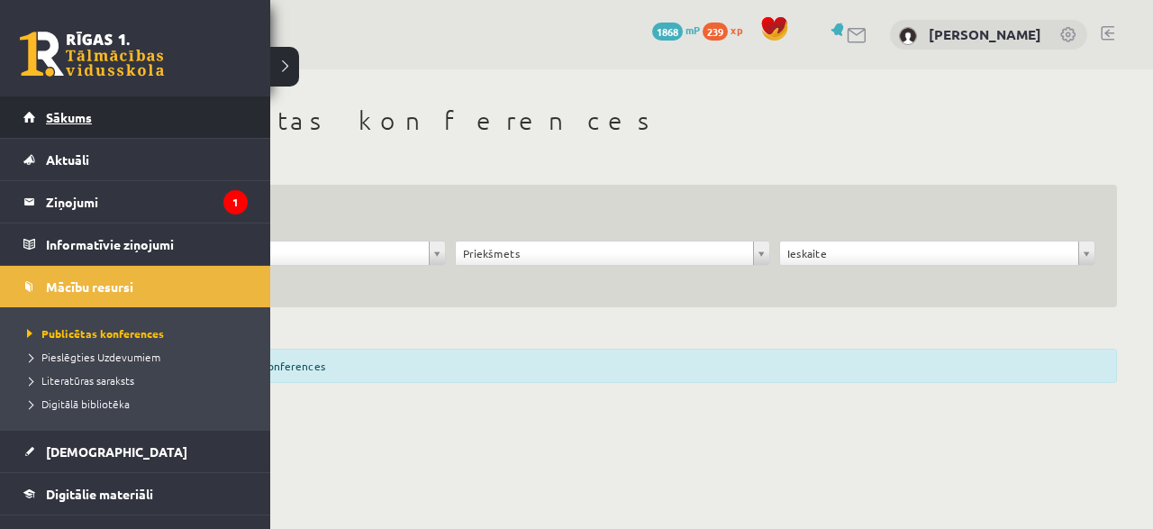
click at [83, 123] on span "Sākums" at bounding box center [69, 117] width 46 height 16
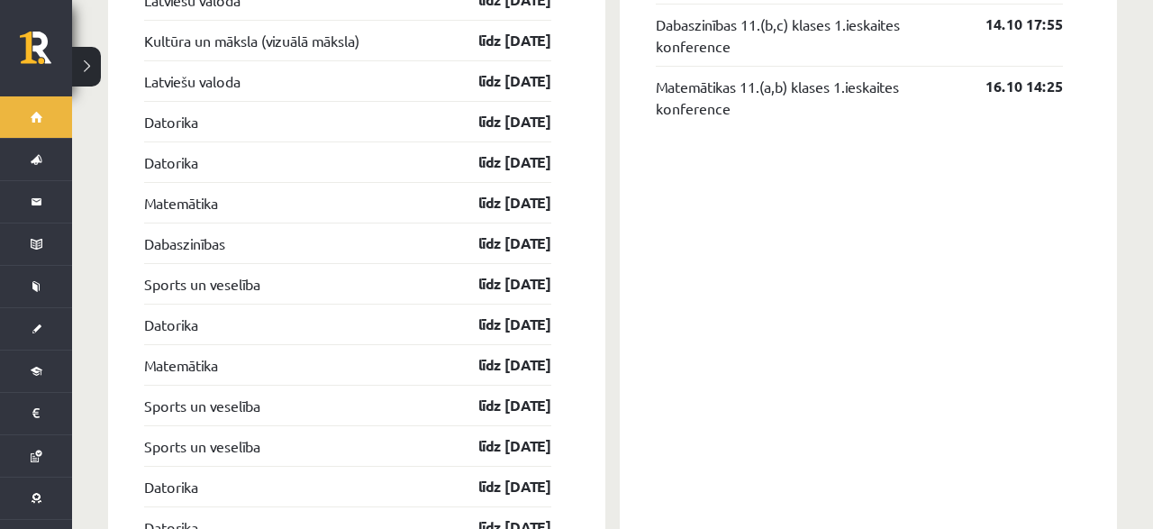
scroll to position [2248, 0]
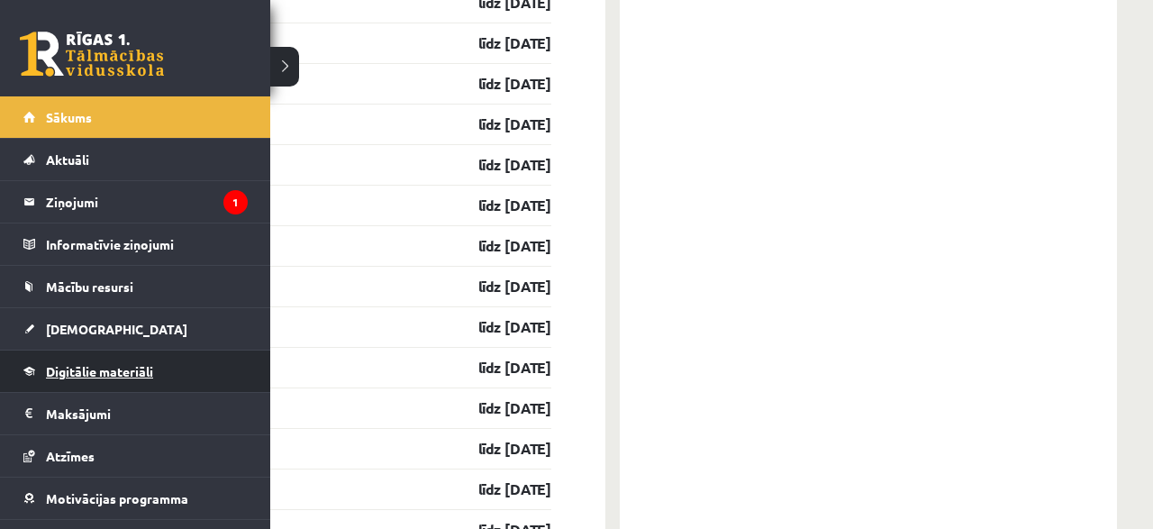
click at [61, 372] on span "Digitālie materiāli" at bounding box center [99, 371] width 107 height 16
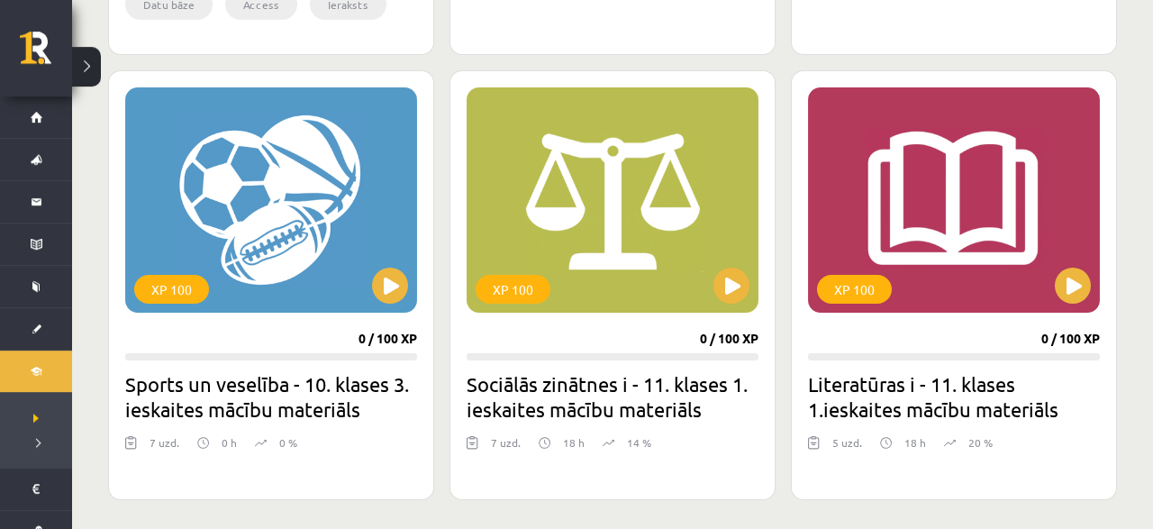
scroll to position [1552, 0]
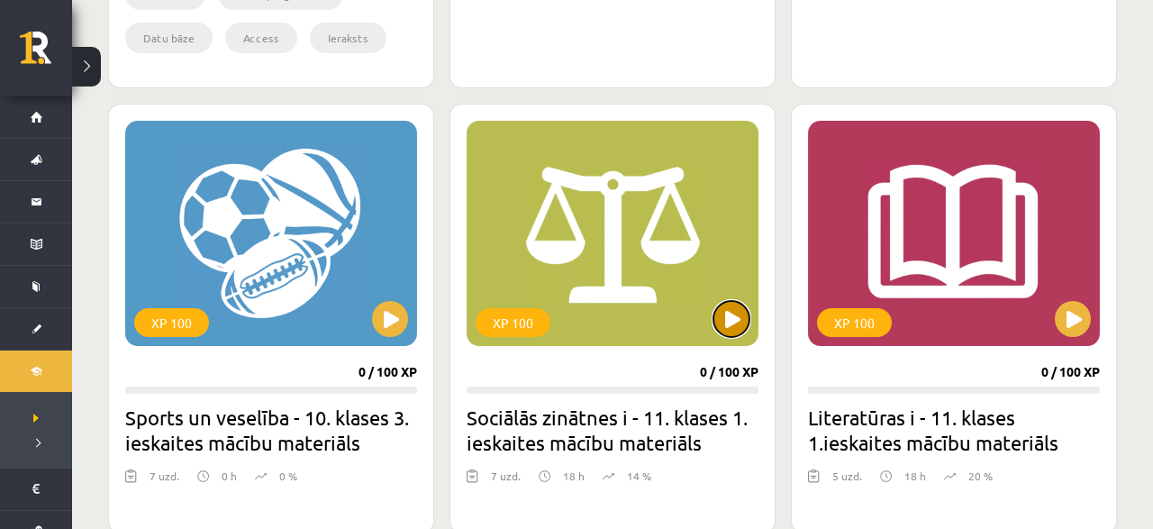
click at [723, 304] on button at bounding box center [731, 319] width 36 height 36
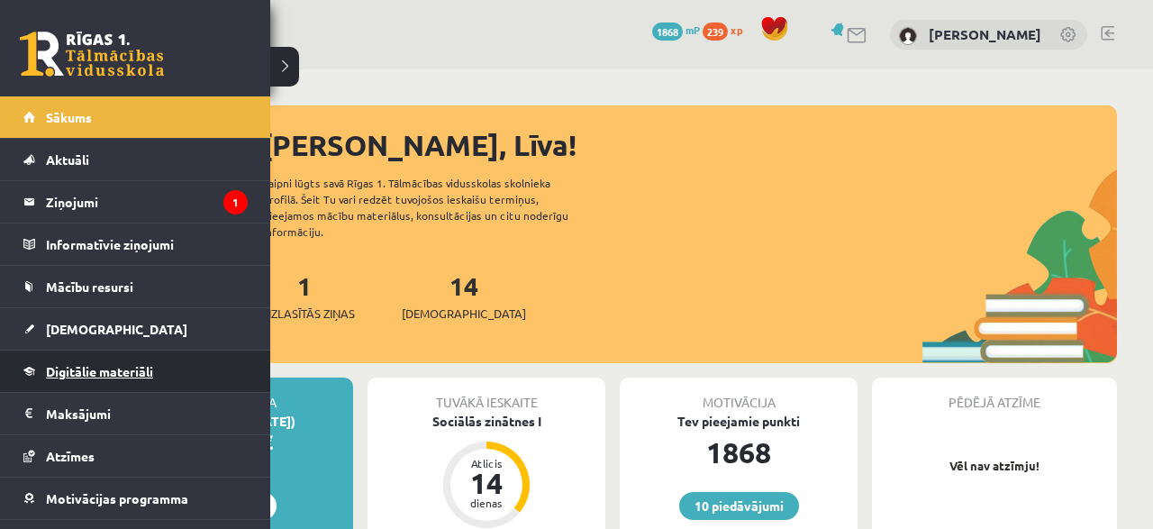
click at [54, 367] on span "Digitālie materiāli" at bounding box center [99, 371] width 107 height 16
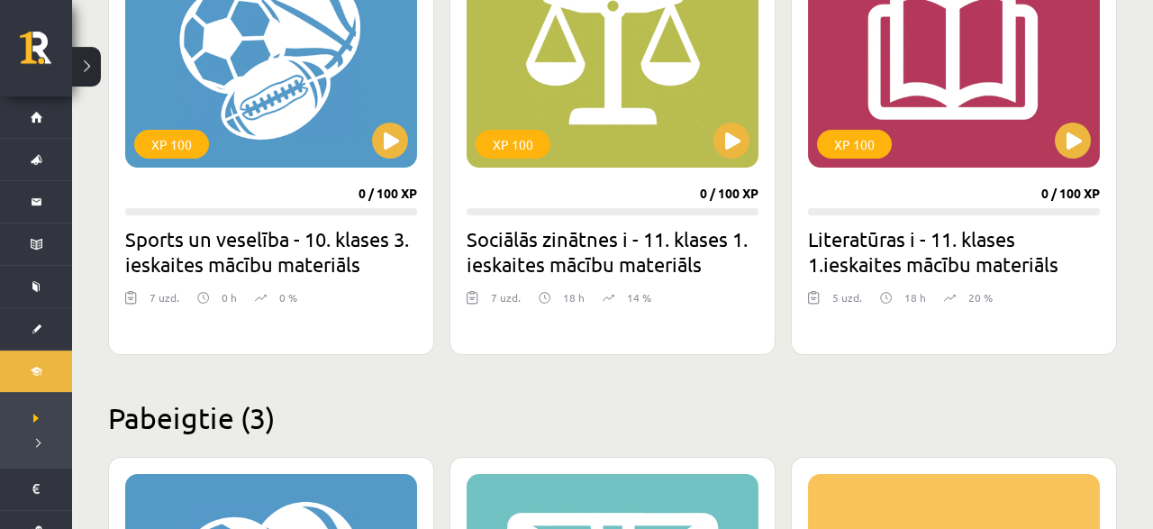
scroll to position [1780, 0]
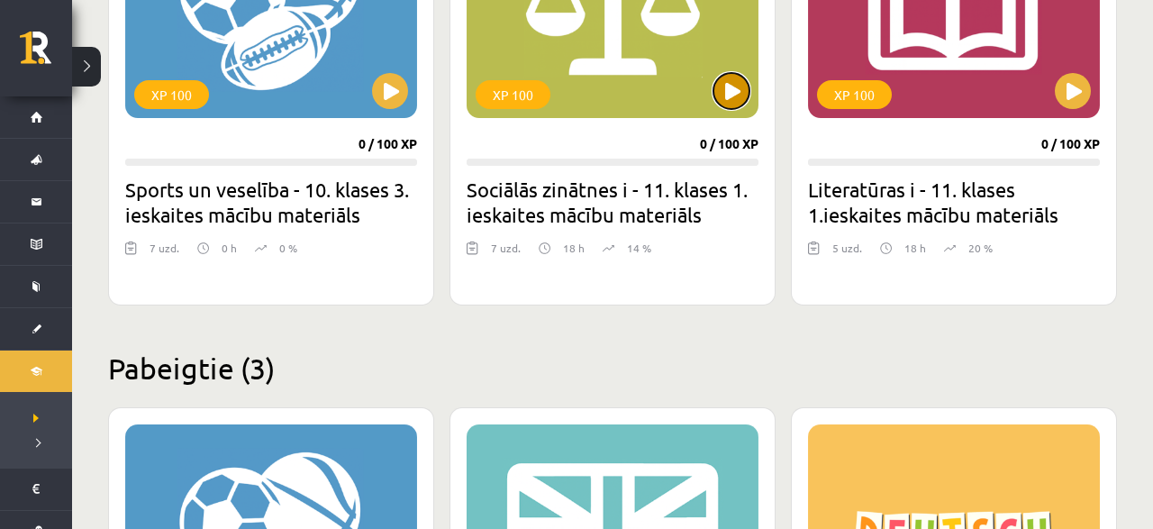
click at [721, 91] on button at bounding box center [731, 91] width 36 height 36
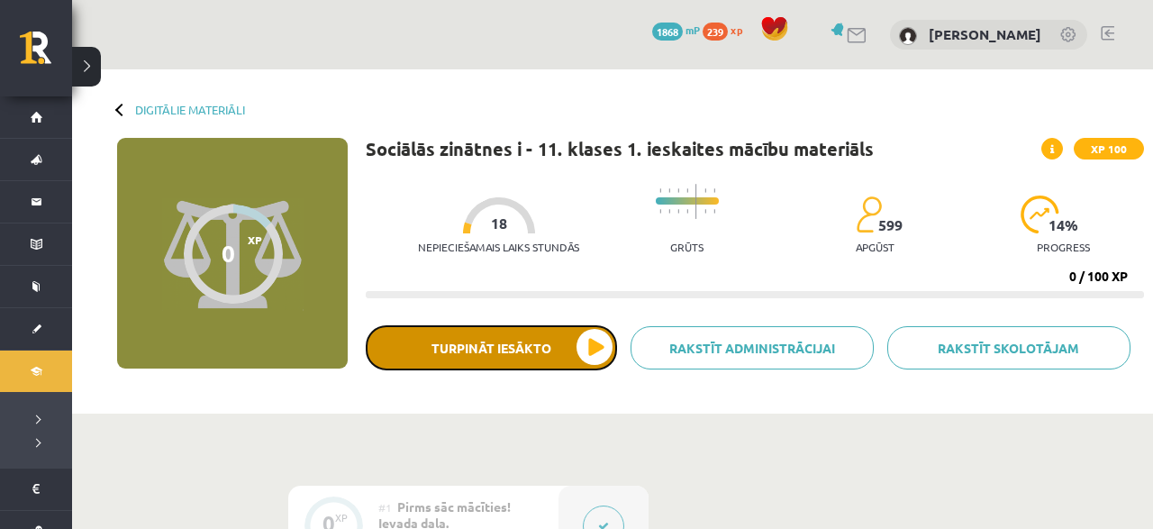
click at [482, 354] on button "Turpināt iesākto" at bounding box center [491, 347] width 251 height 45
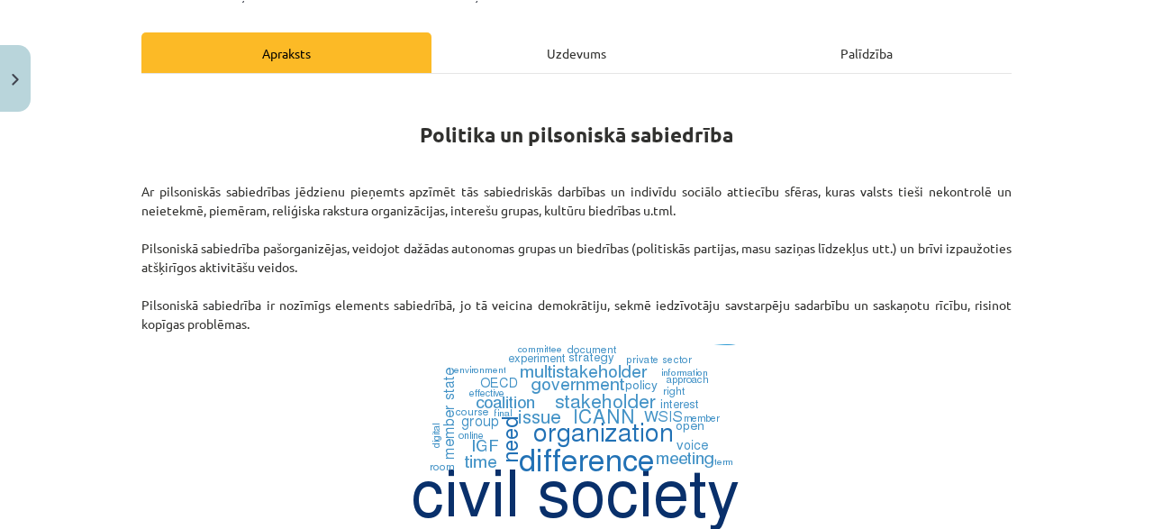
scroll to position [259, 0]
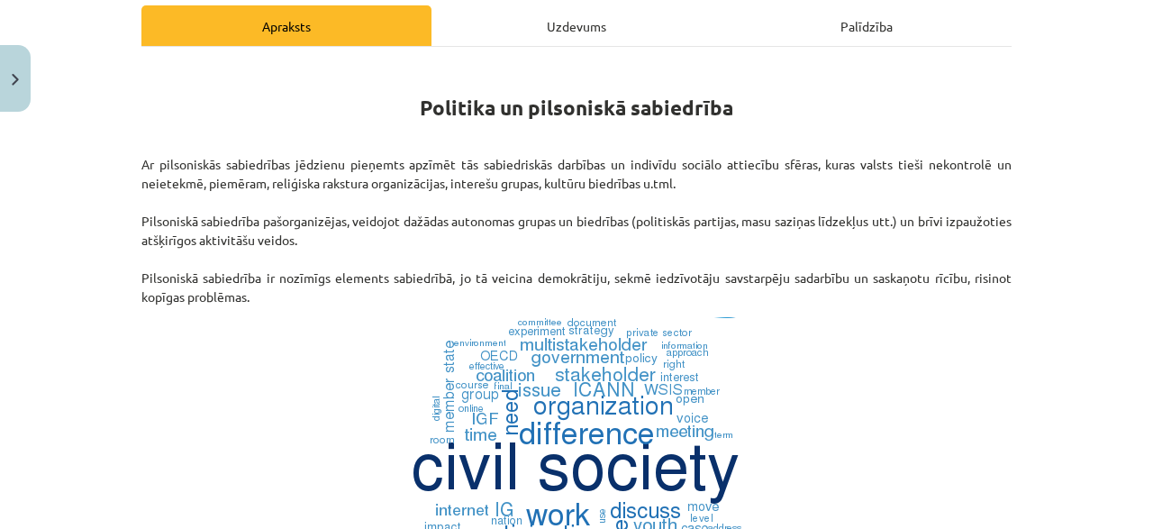
drag, startPoint x: 1079, startPoint y: 361, endPoint x: 1152, endPoint y: 419, distance: 93.0
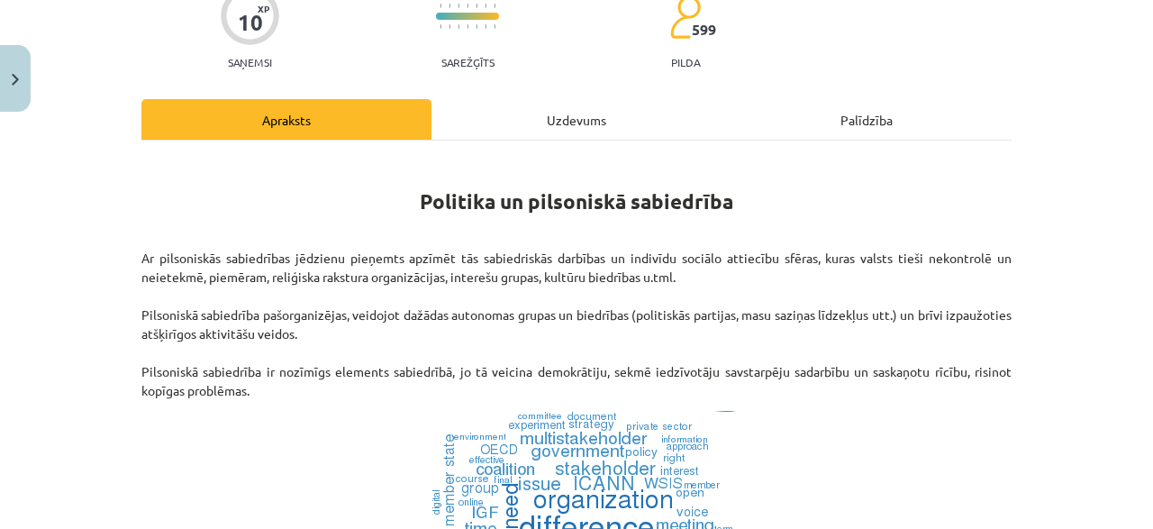
scroll to position [173, 0]
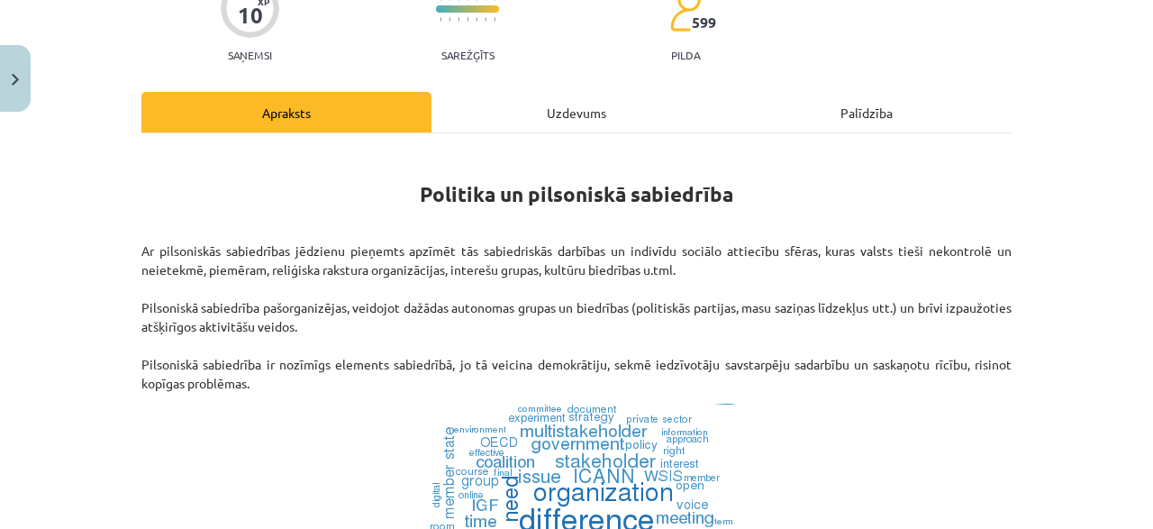
drag, startPoint x: 1006, startPoint y: 454, endPoint x: 1048, endPoint y: 449, distance: 42.6
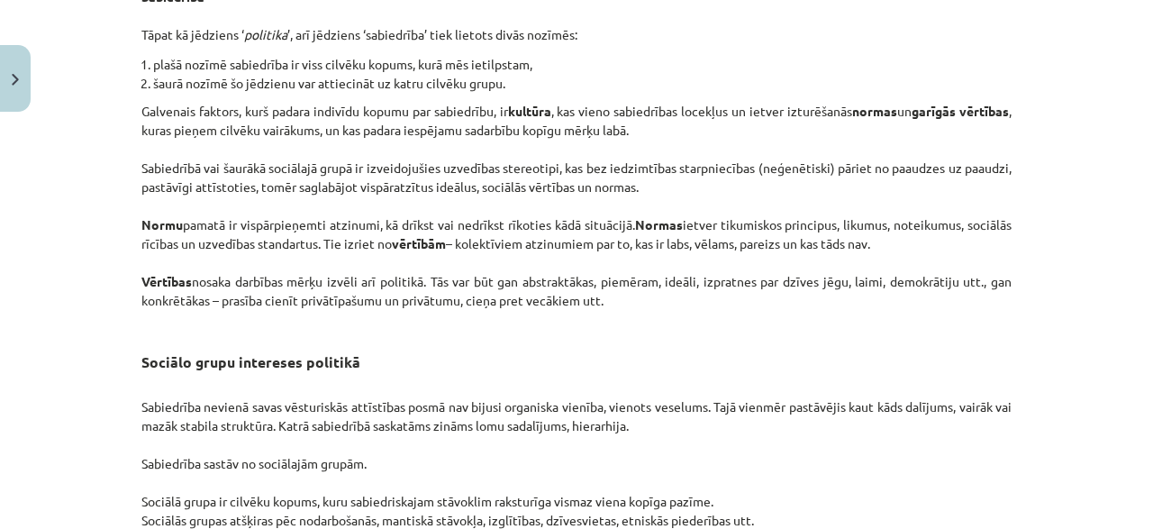
scroll to position [2947, 0]
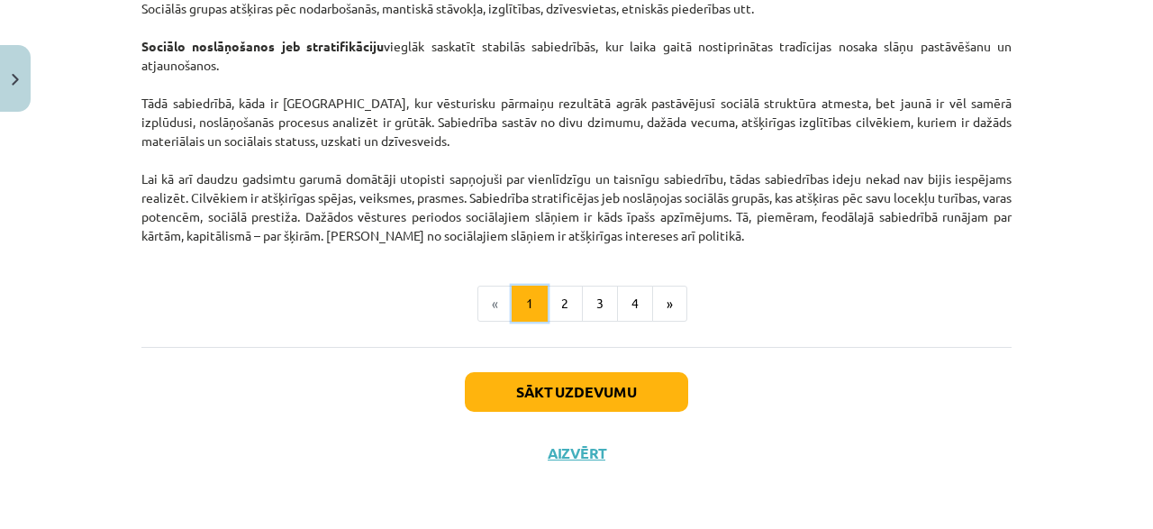
click at [545, 307] on button "1" at bounding box center [530, 304] width 36 height 36
click at [558, 313] on button "2" at bounding box center [565, 304] width 36 height 36
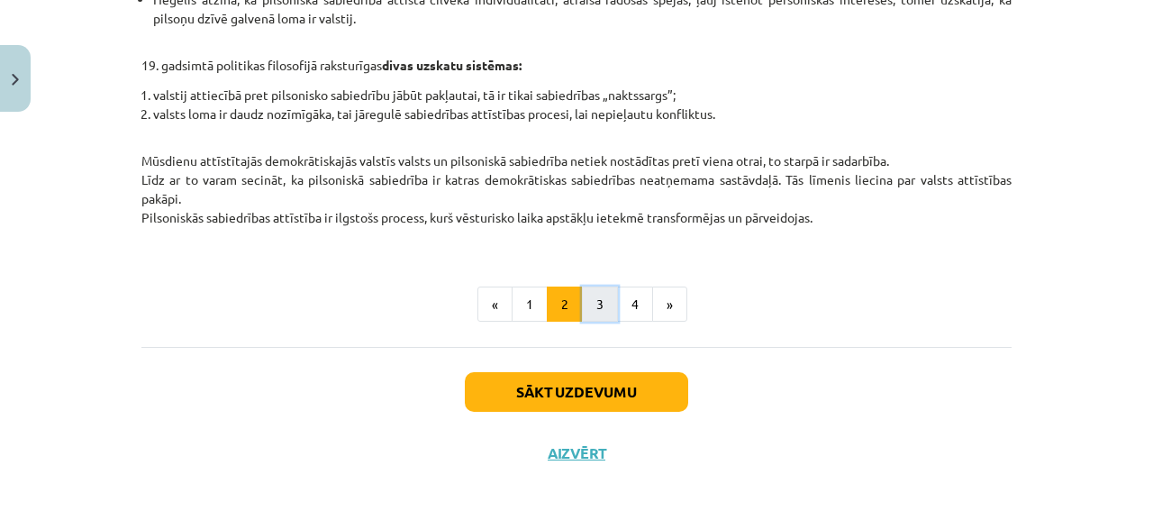
click at [585, 305] on button "3" at bounding box center [600, 304] width 36 height 36
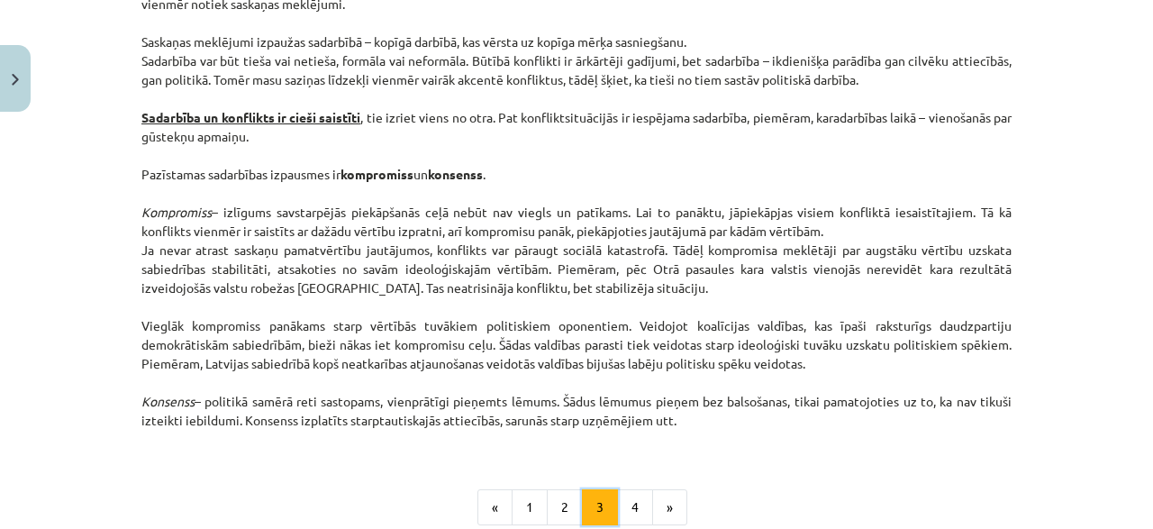
scroll to position [2511, 0]
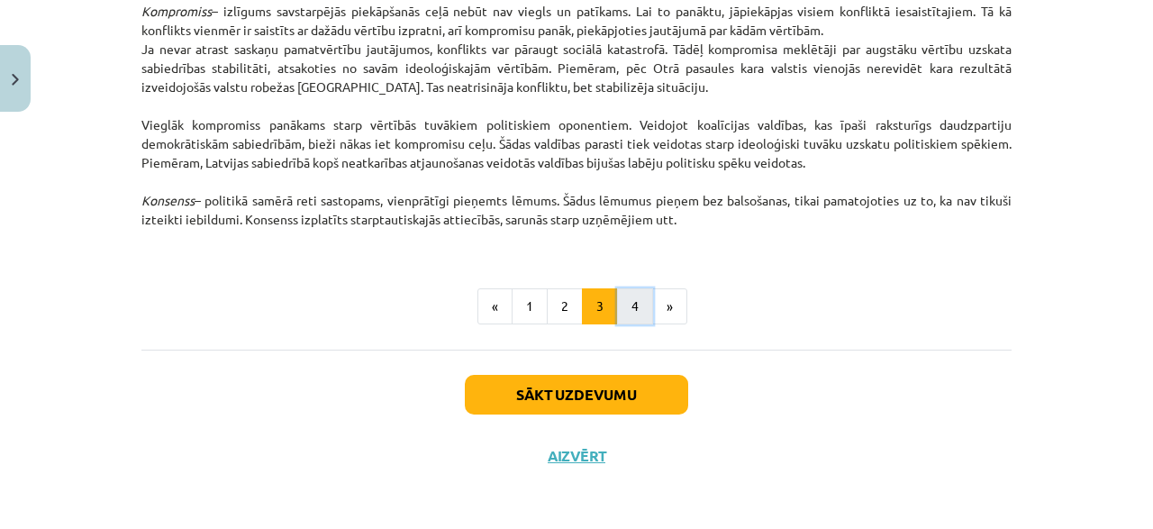
click at [631, 292] on button "4" at bounding box center [635, 306] width 36 height 36
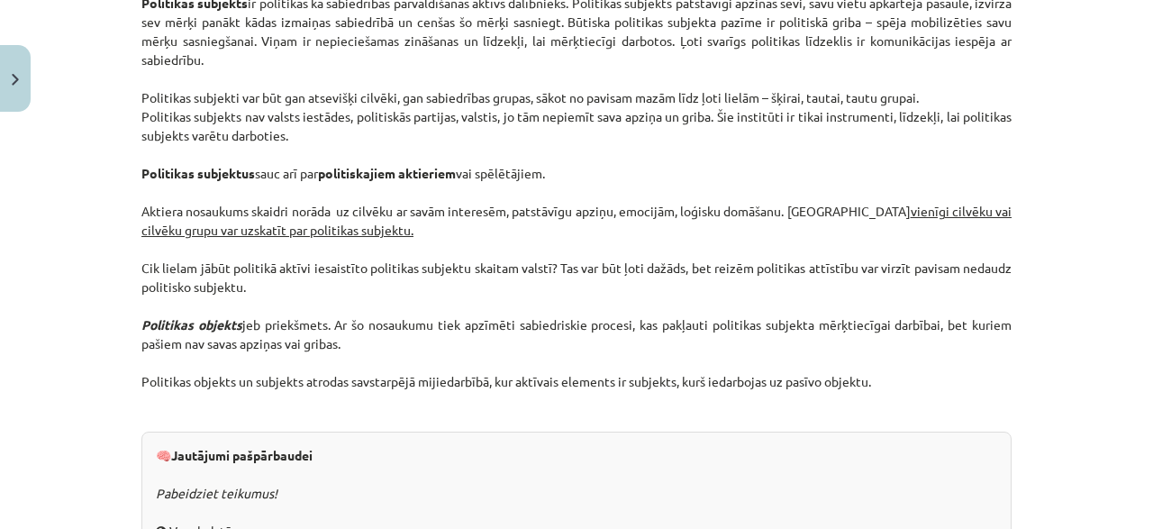
scroll to position [1459, 0]
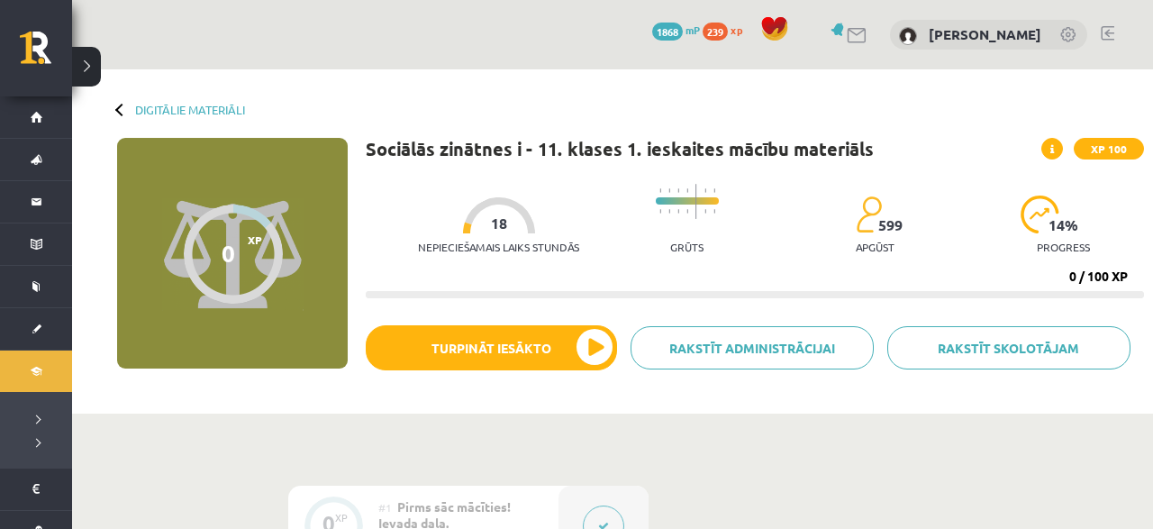
scroll to position [375, 0]
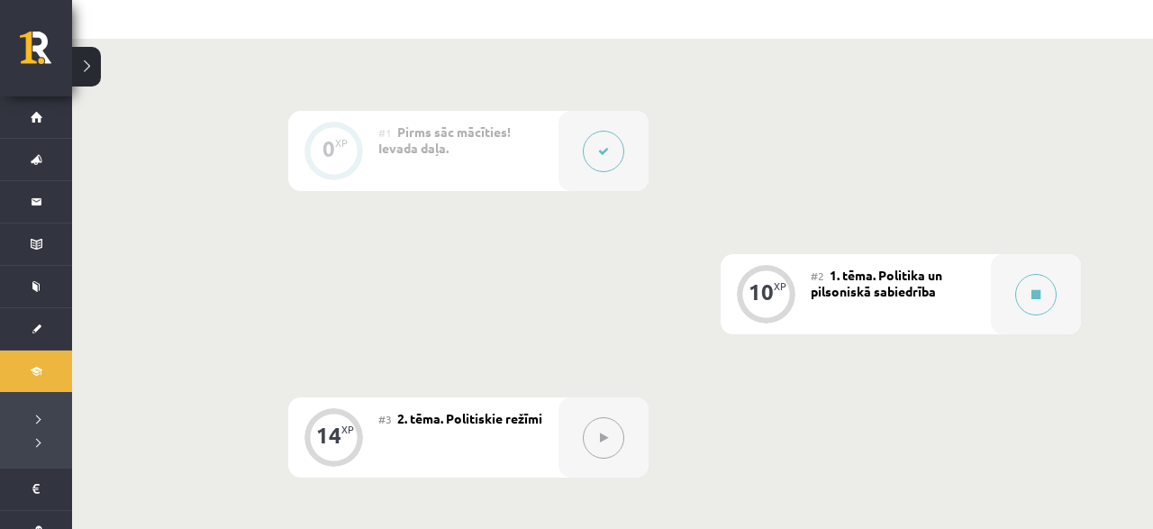
click at [914, 276] on span "1. tēma. Politika un pilsoniskā sabiedrība" at bounding box center [876, 283] width 131 height 32
click at [1043, 287] on button at bounding box center [1035, 294] width 41 height 41
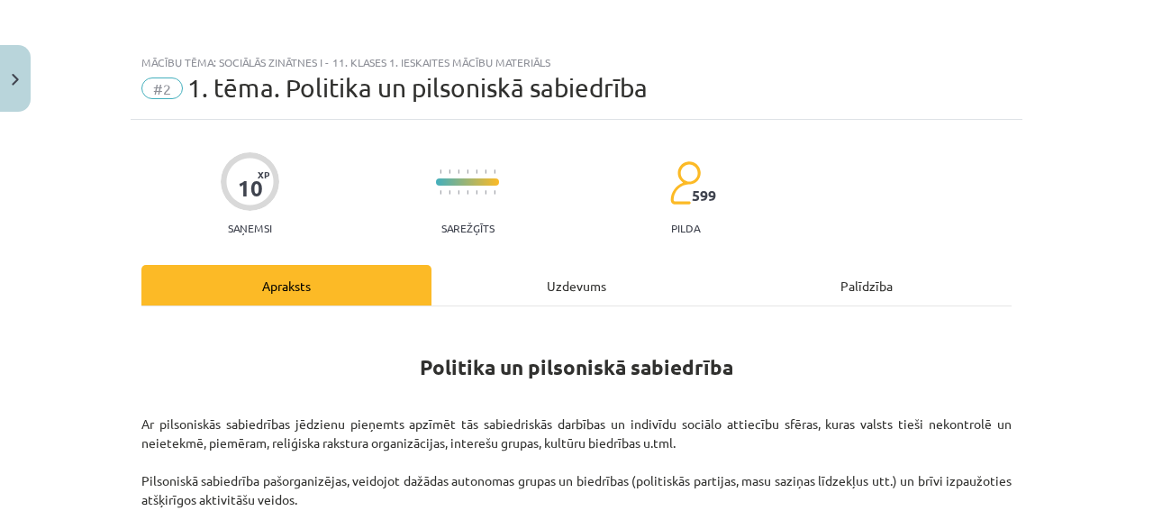
click at [547, 284] on div "Uzdevums" at bounding box center [576, 285] width 290 height 41
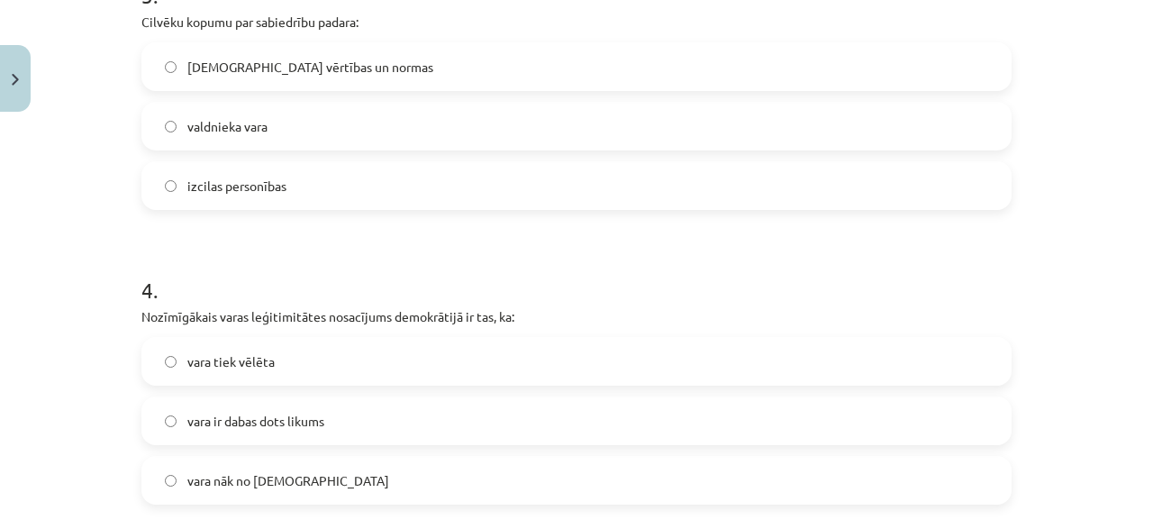
scroll to position [1473, 0]
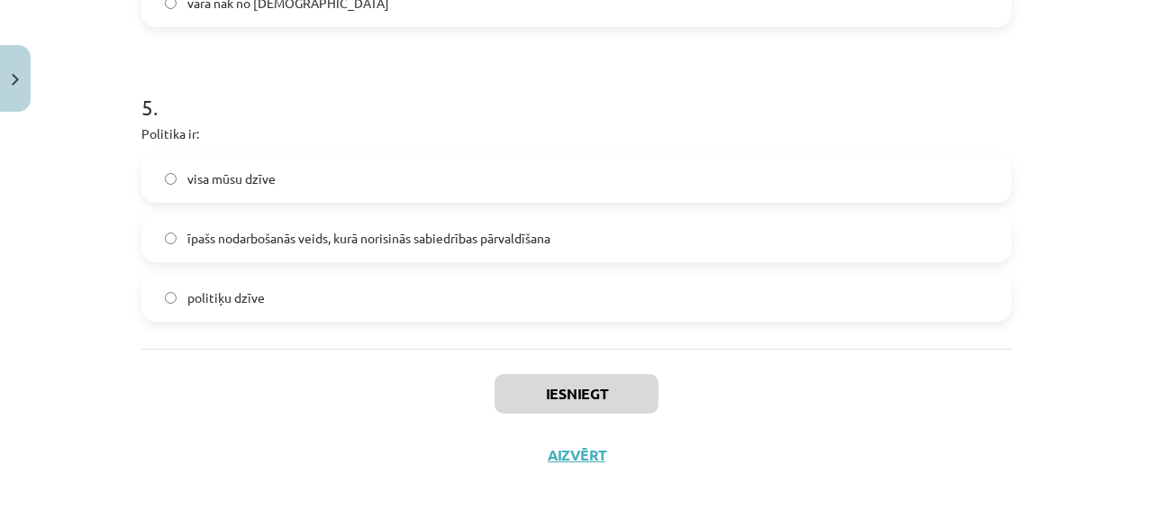
click at [315, 243] on span "īpašs nodarbošanās veids, kurā norisinās sabiedrības pārvaldīšana" at bounding box center [368, 238] width 363 height 19
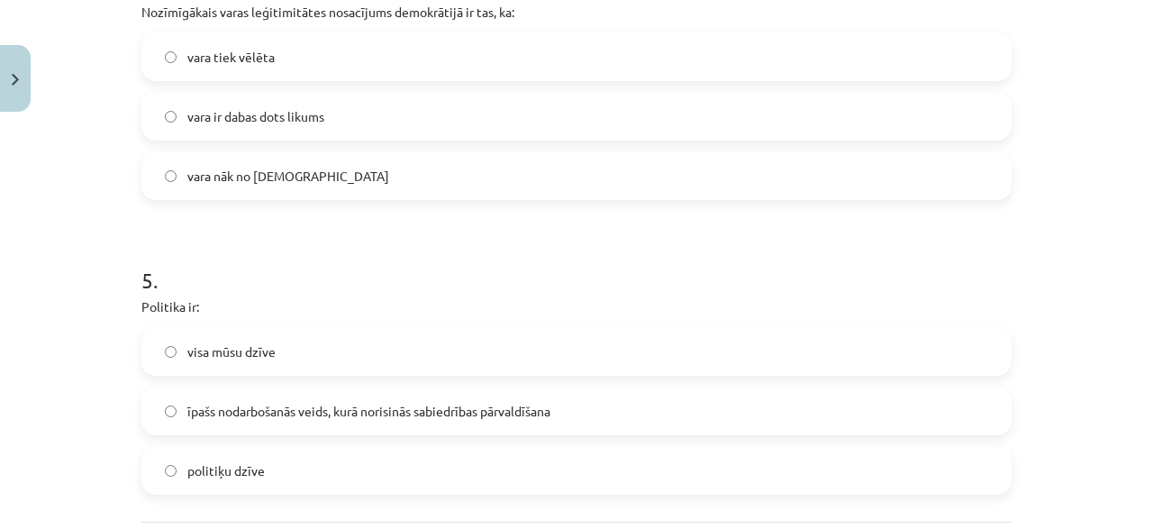
scroll to position [1128, 0]
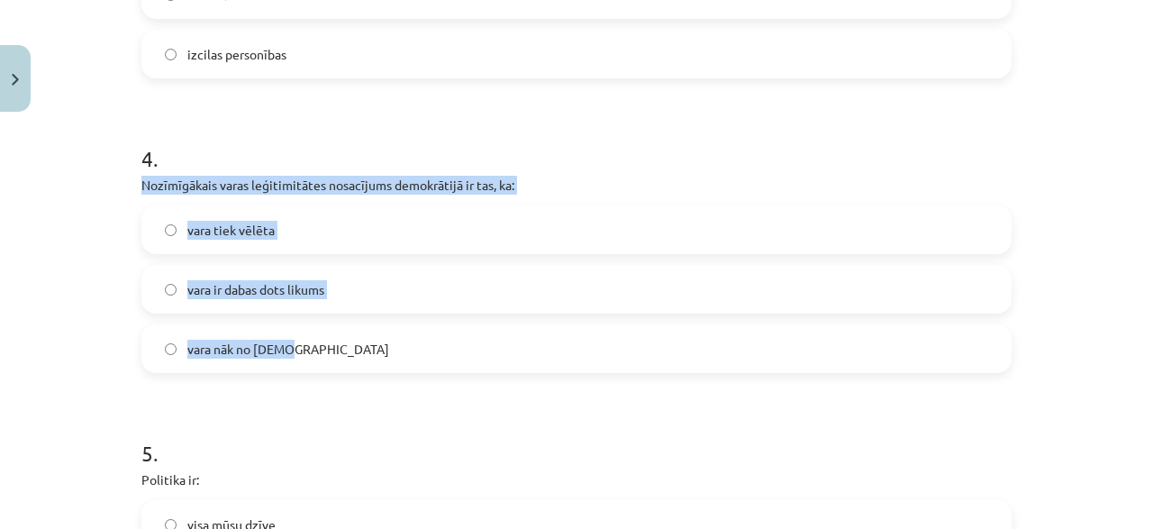
drag, startPoint x: 145, startPoint y: 186, endPoint x: 339, endPoint y: 357, distance: 258.4
click at [339, 357] on div "4 . Nozīmīgākais varas leģitimitātes nosacījums demokrātijā ir tas, ka: vara ti…" at bounding box center [576, 243] width 870 height 258
copy div "Nozīmīgākais varas leģitimitātes nosacījums demokrātijā ir tas, ka: vara tiek v…"
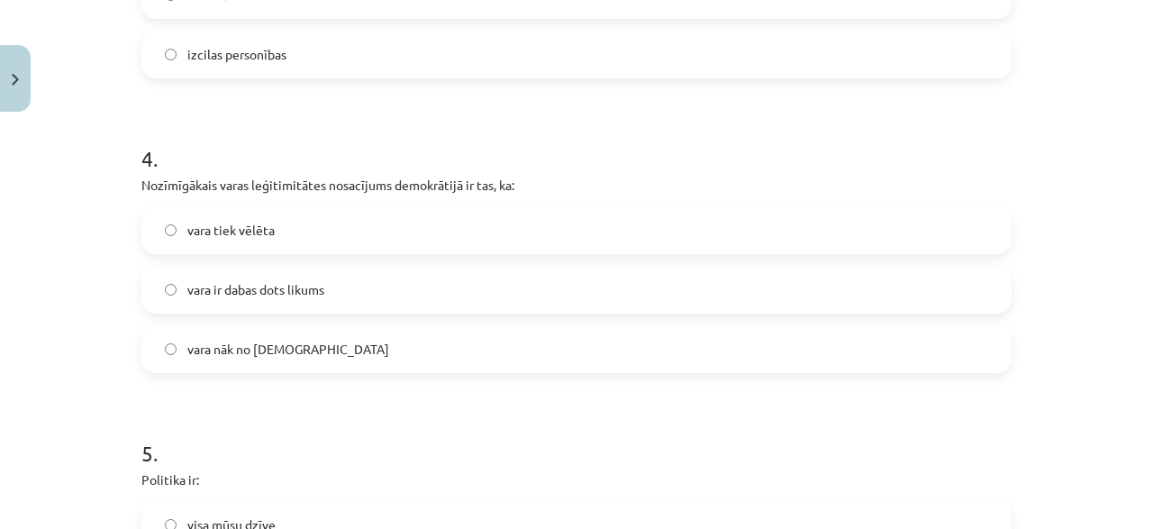
click at [267, 239] on label "vara tiek vēlēta" at bounding box center [576, 229] width 866 height 45
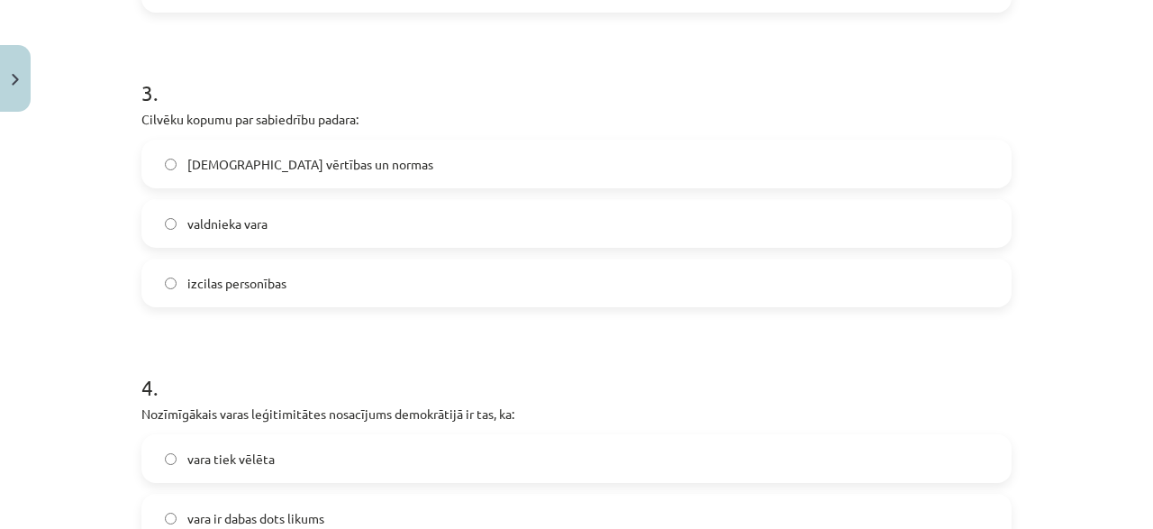
scroll to position [868, 0]
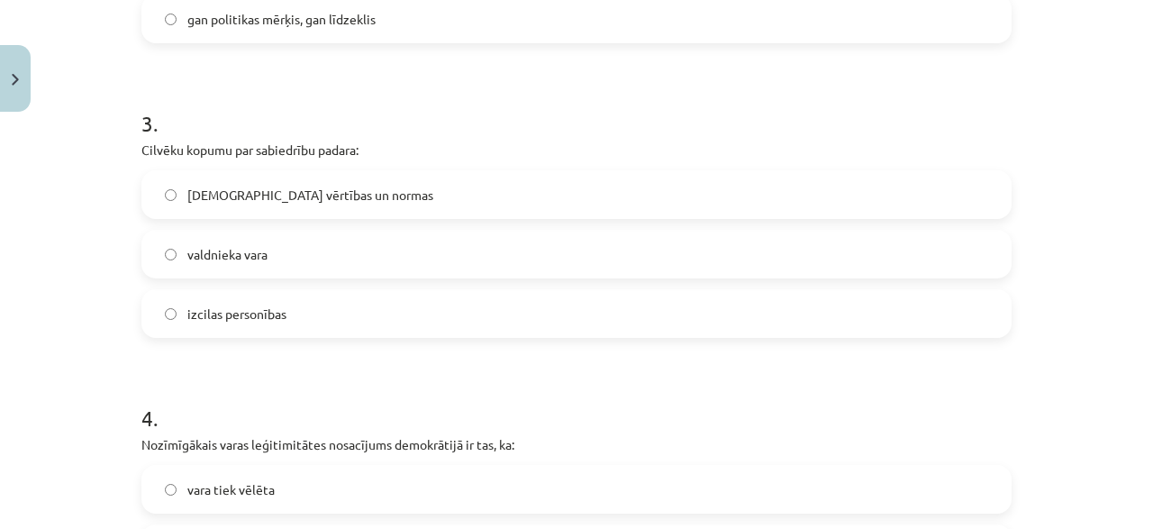
click at [274, 201] on span "[DEMOGRAPHIC_DATA] vērtības un normas" at bounding box center [310, 195] width 246 height 19
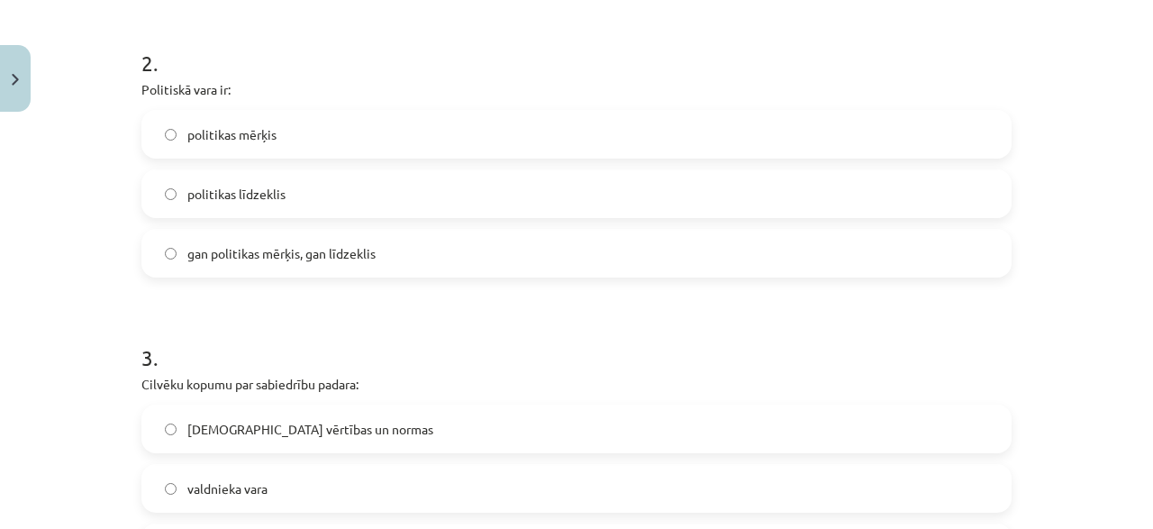
scroll to position [609, 0]
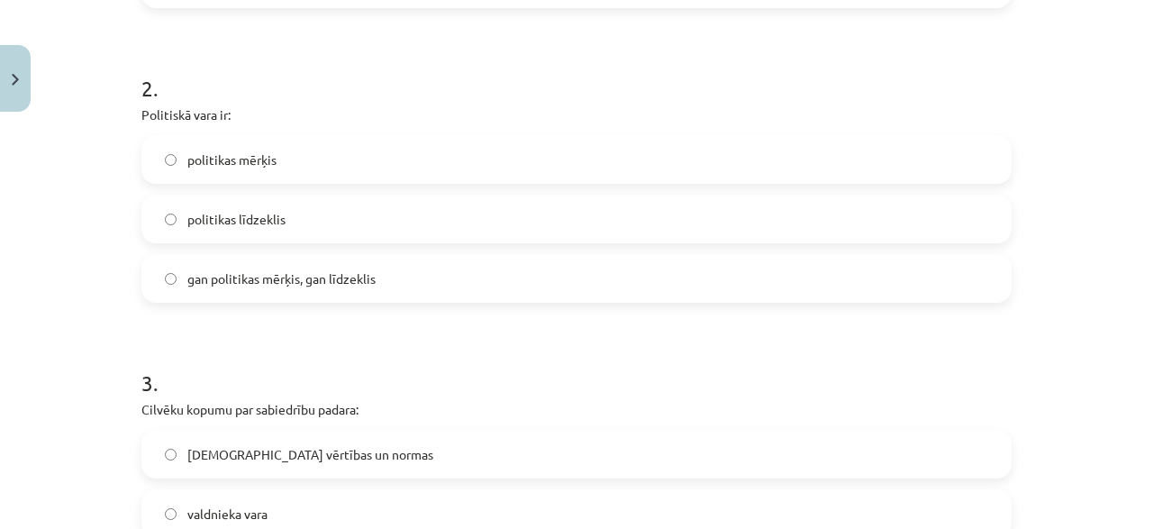
click at [340, 276] on span "gan politikas mērķis, gan līdzeklis" at bounding box center [281, 278] width 188 height 19
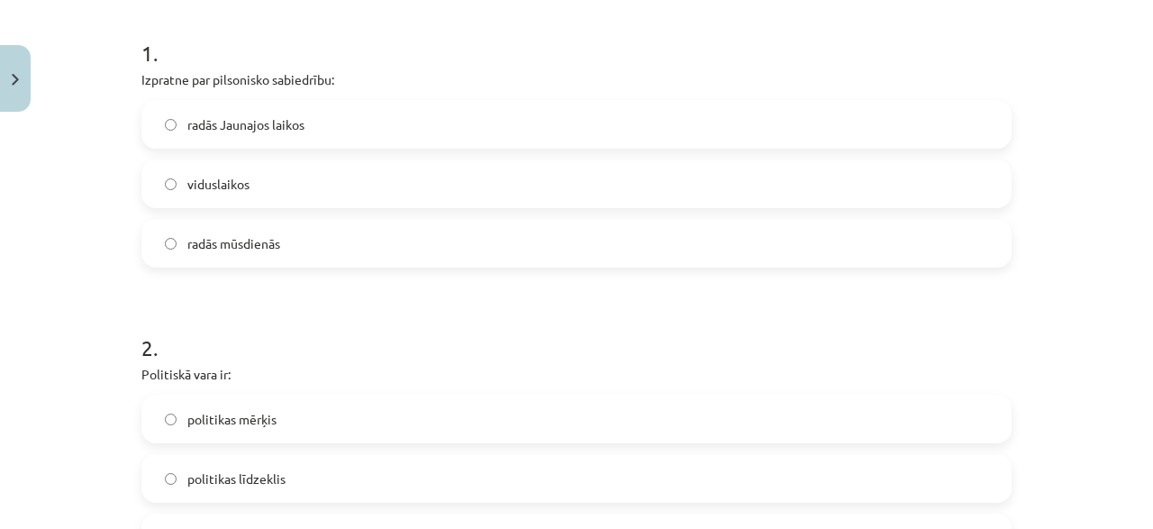
scroll to position [263, 0]
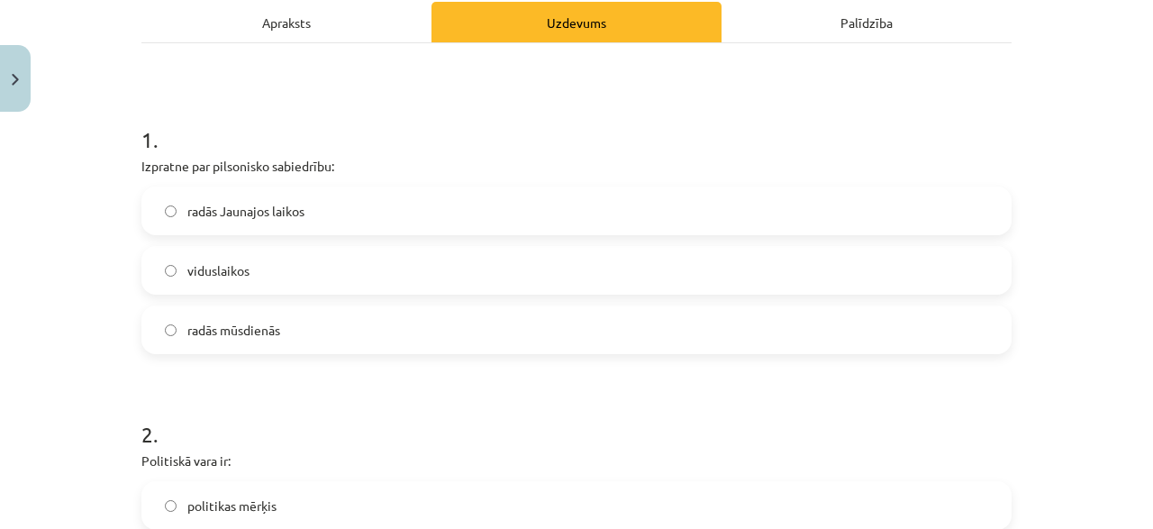
click at [261, 260] on label "viduslaikos" at bounding box center [576, 270] width 866 height 45
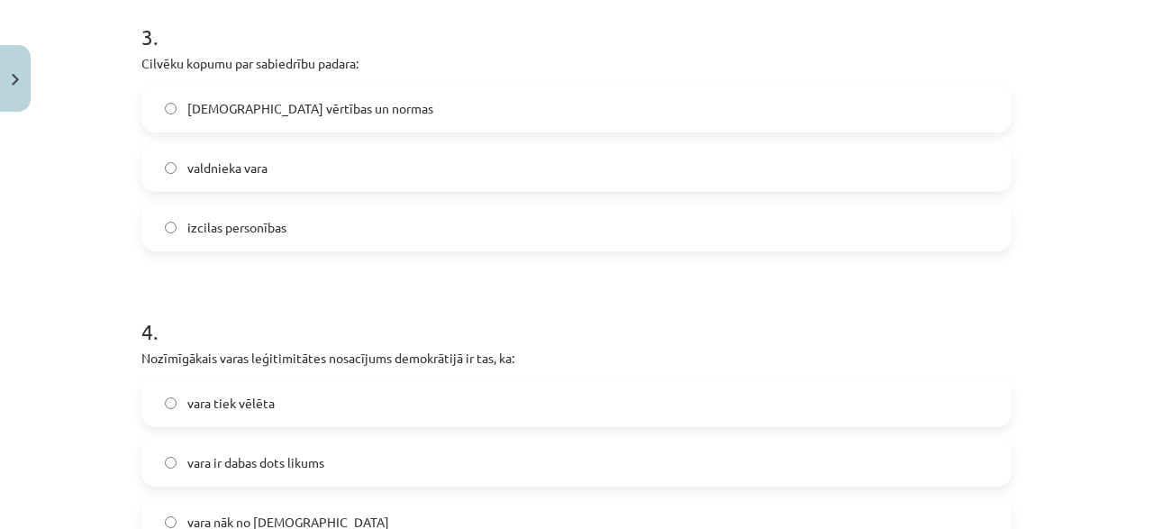
scroll to position [1473, 0]
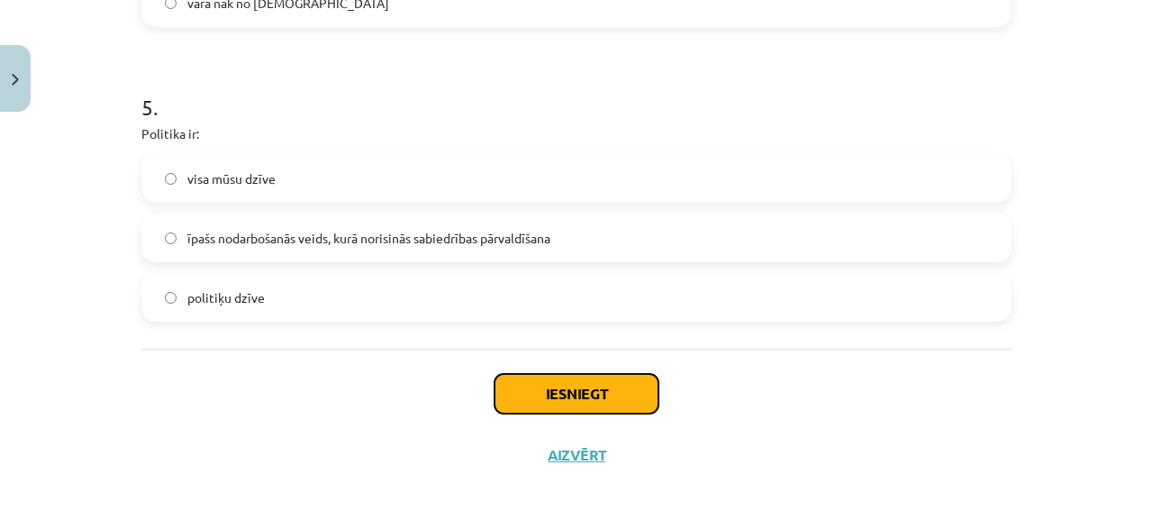
click at [514, 383] on button "Iesniegt" at bounding box center [576, 394] width 164 height 40
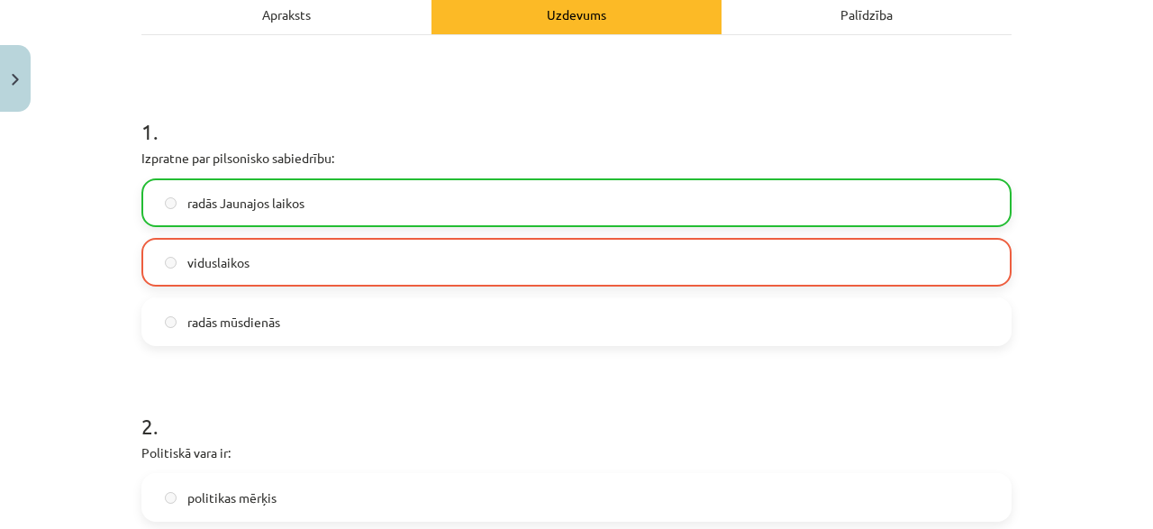
scroll to position [263, 0]
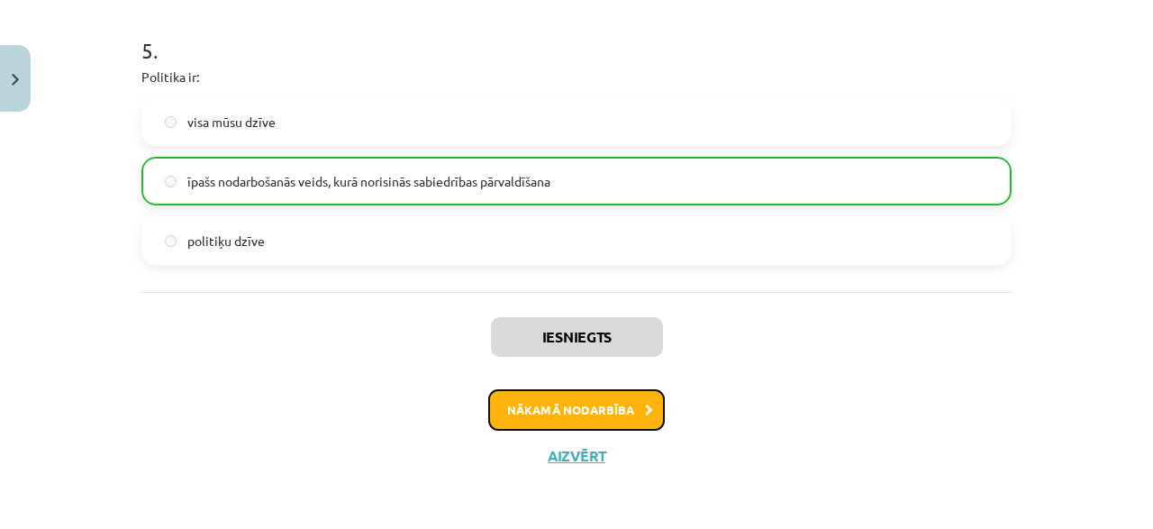
click at [576, 406] on button "Nākamā nodarbība" at bounding box center [576, 409] width 177 height 41
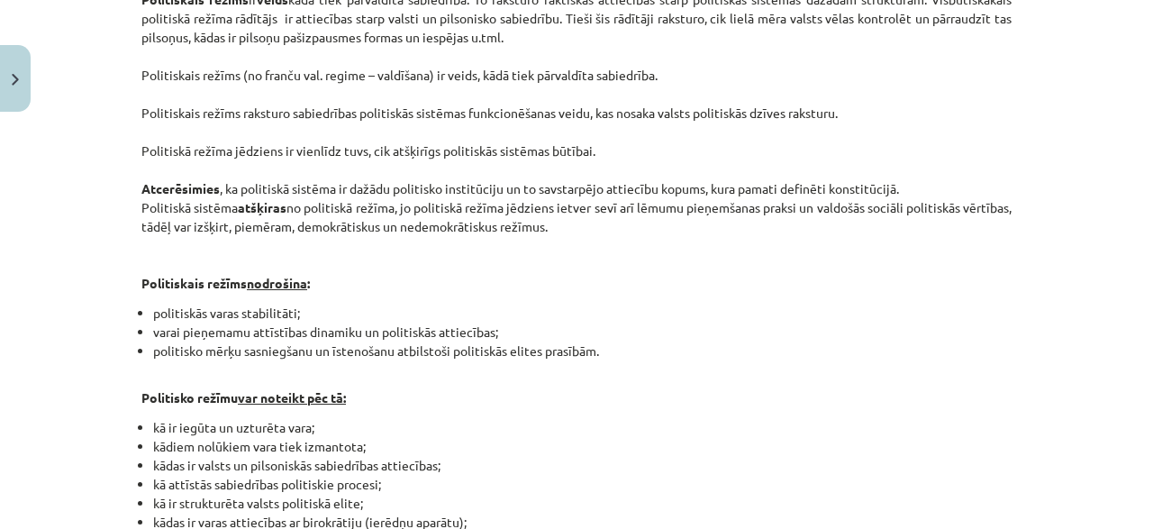
scroll to position [910, 0]
